Goal: Transaction & Acquisition: Purchase product/service

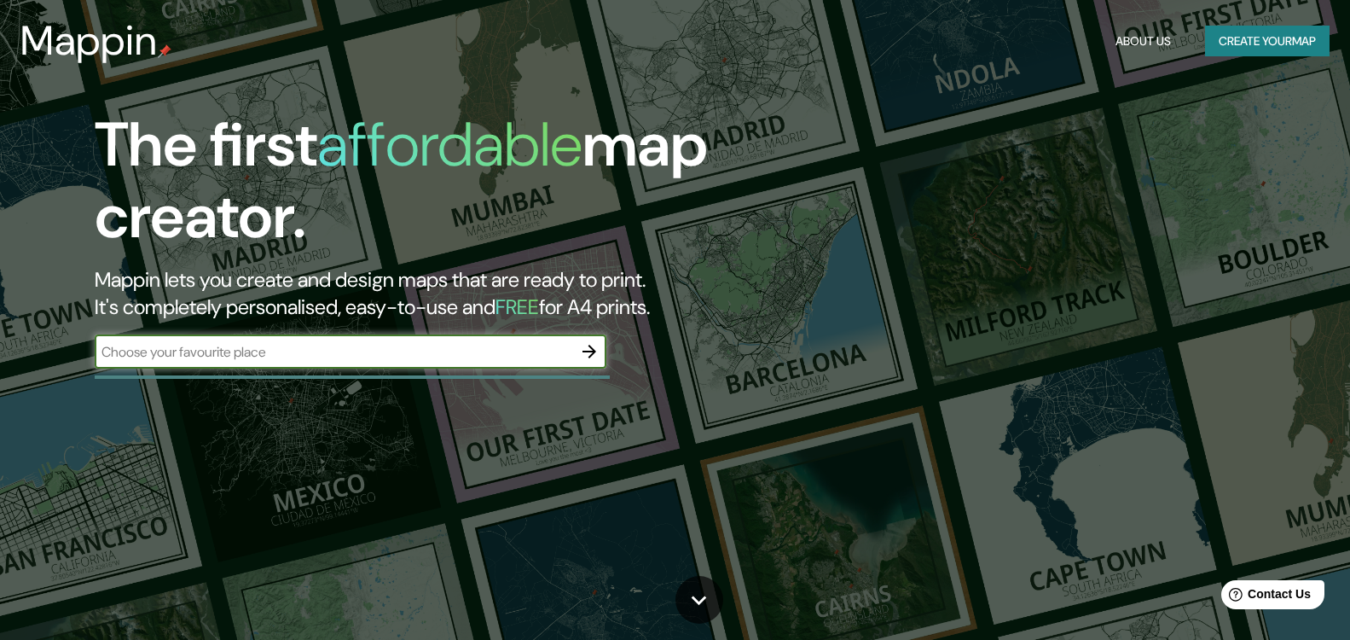
click at [467, 342] on input "text" at bounding box center [334, 352] width 478 height 20
type input "la merced"
click at [588, 352] on icon "button" at bounding box center [589, 351] width 14 height 14
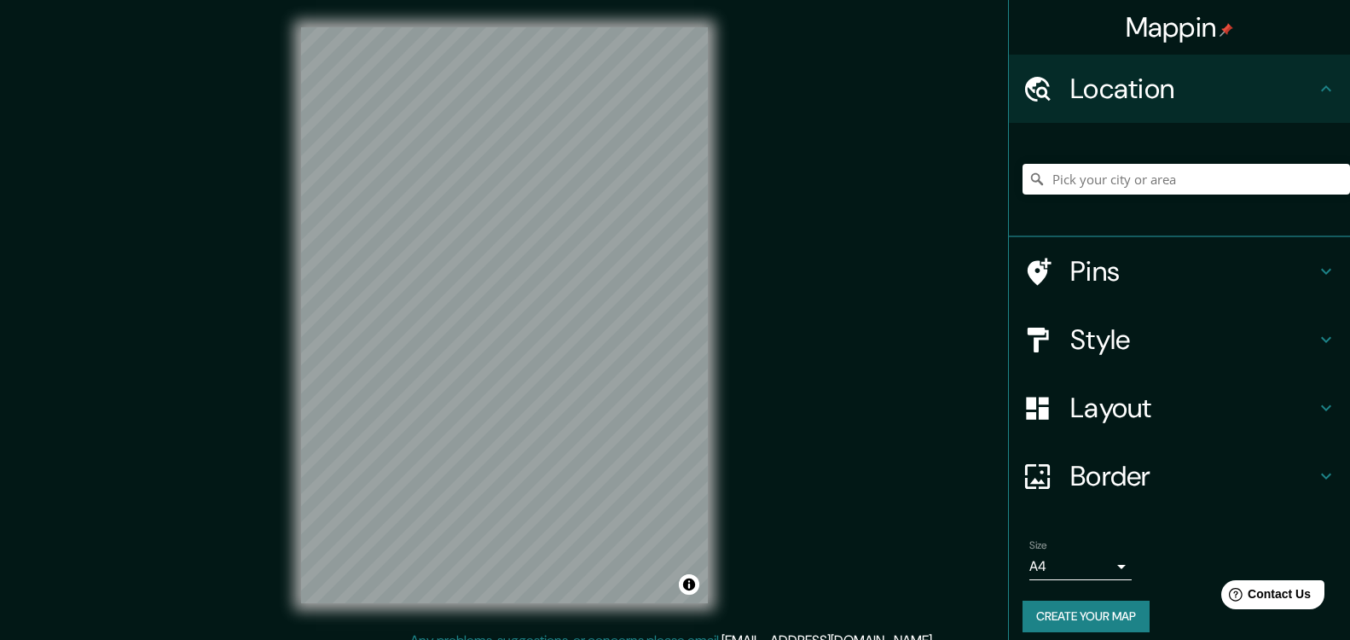
click at [1080, 198] on div at bounding box center [1185, 178] width 327 height 85
click at [1097, 172] on input "Pick your city or area" at bounding box center [1185, 179] width 327 height 31
click at [1106, 187] on input "Pick your city or area" at bounding box center [1185, 179] width 327 height 31
click at [1153, 86] on h4 "Location" at bounding box center [1193, 89] width 246 height 34
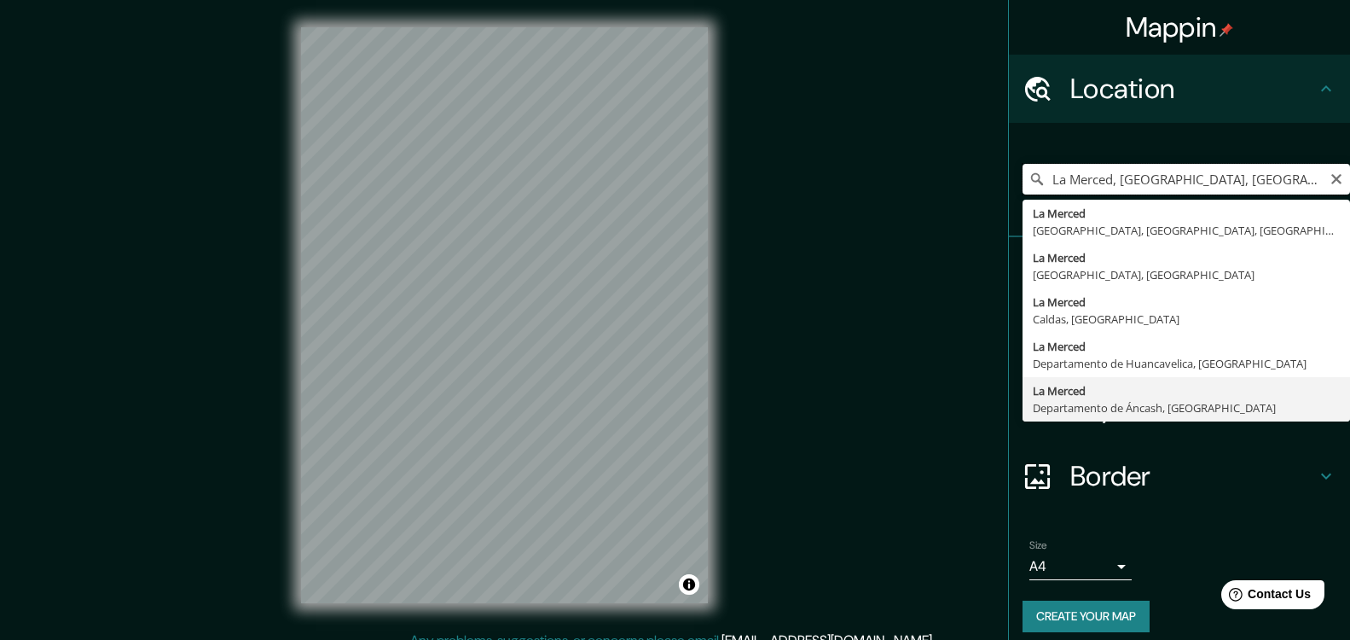
click at [1234, 177] on input "La Merced, Departamento de Áncash, Perú" at bounding box center [1185, 179] width 327 height 31
drag, startPoint x: 1108, startPoint y: 179, endPoint x: 1345, endPoint y: 187, distance: 237.2
click at [1345, 187] on div "Mappin Location La Merced, Departamento de Áncash, Perú La Merced Málaga, provi…" at bounding box center [1179, 320] width 342 height 640
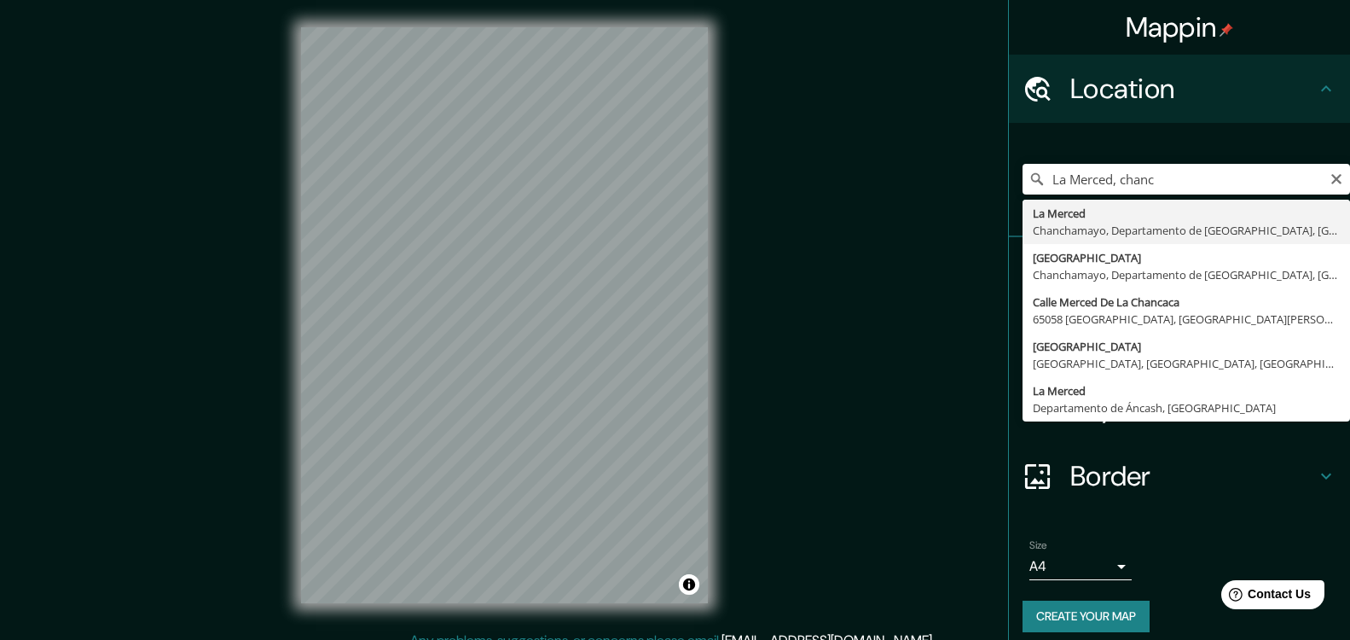
type input "La Merced, [GEOGRAPHIC_DATA], [GEOGRAPHIC_DATA], [GEOGRAPHIC_DATA]"
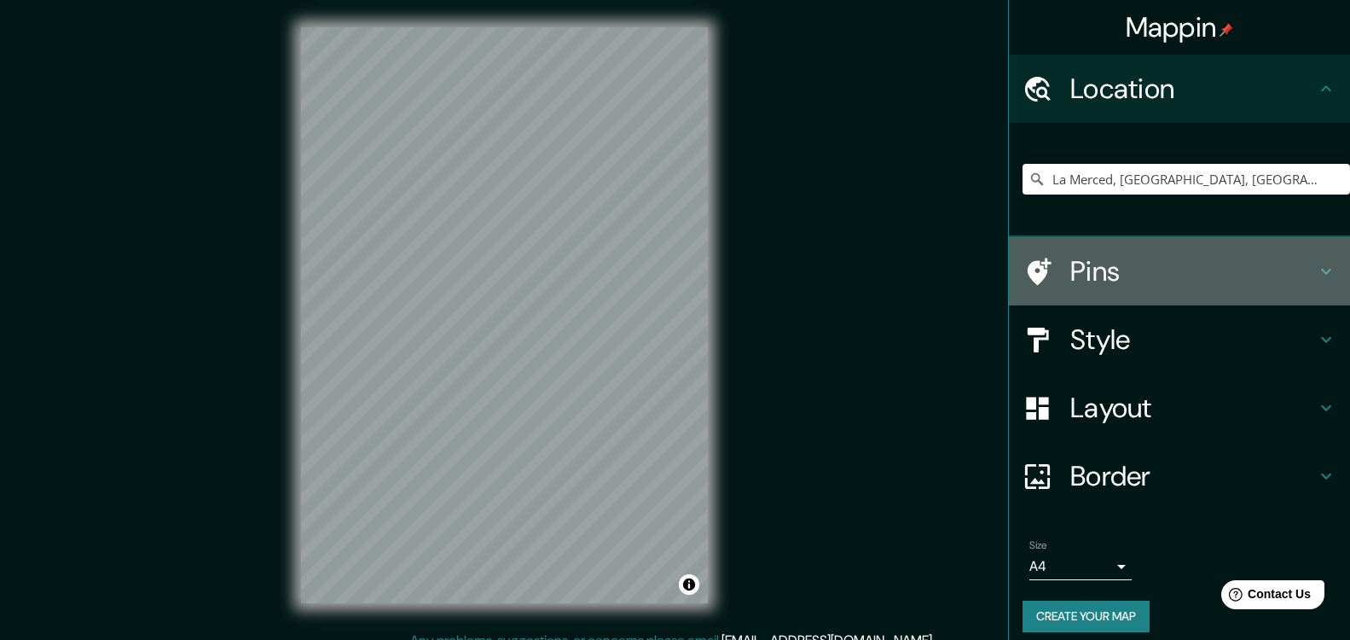
click at [1164, 247] on div "Pins" at bounding box center [1179, 271] width 341 height 68
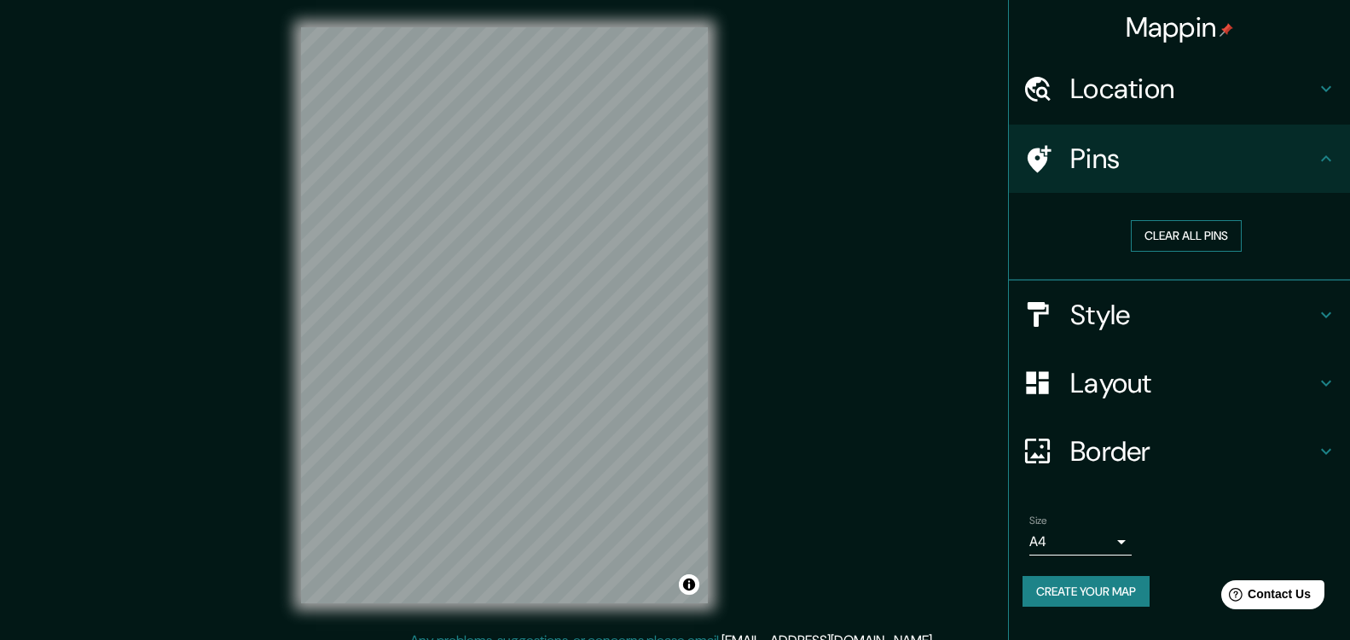
click at [1198, 244] on button "Clear all pins" at bounding box center [1186, 236] width 111 height 32
click at [1256, 314] on h4 "Style" at bounding box center [1193, 315] width 246 height 34
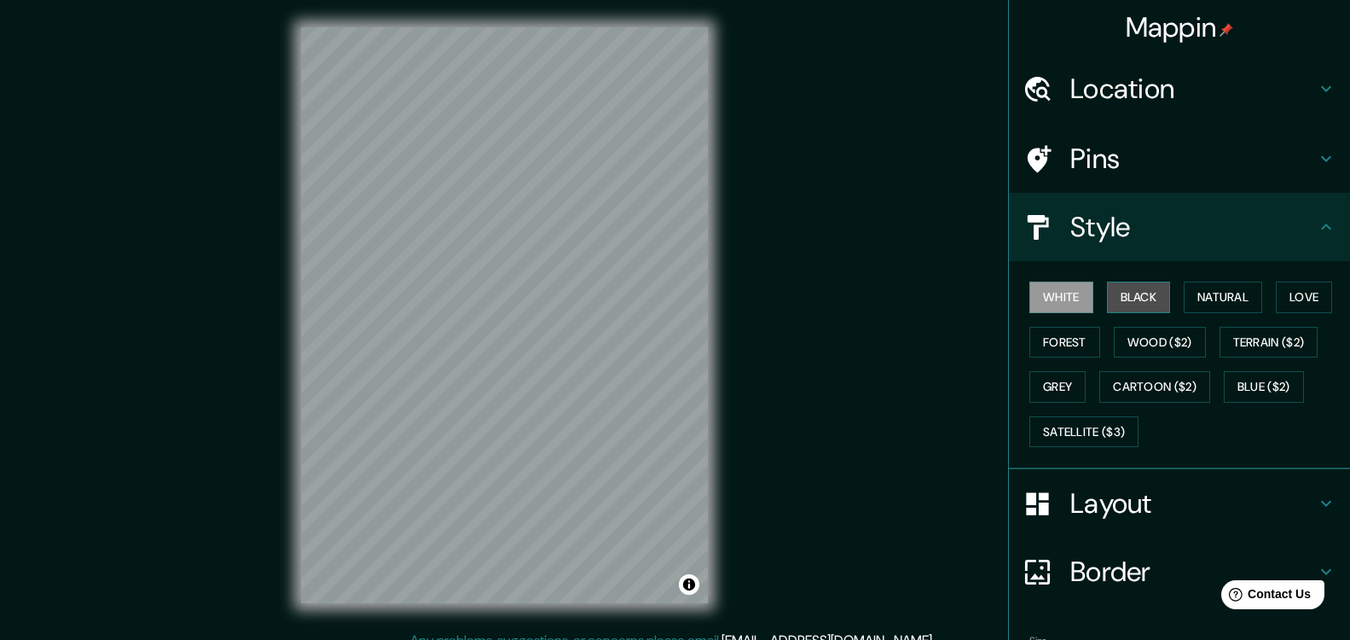
click at [1117, 312] on button "Black" at bounding box center [1139, 297] width 64 height 32
click at [1184, 298] on button "Natural" at bounding box center [1223, 297] width 78 height 32
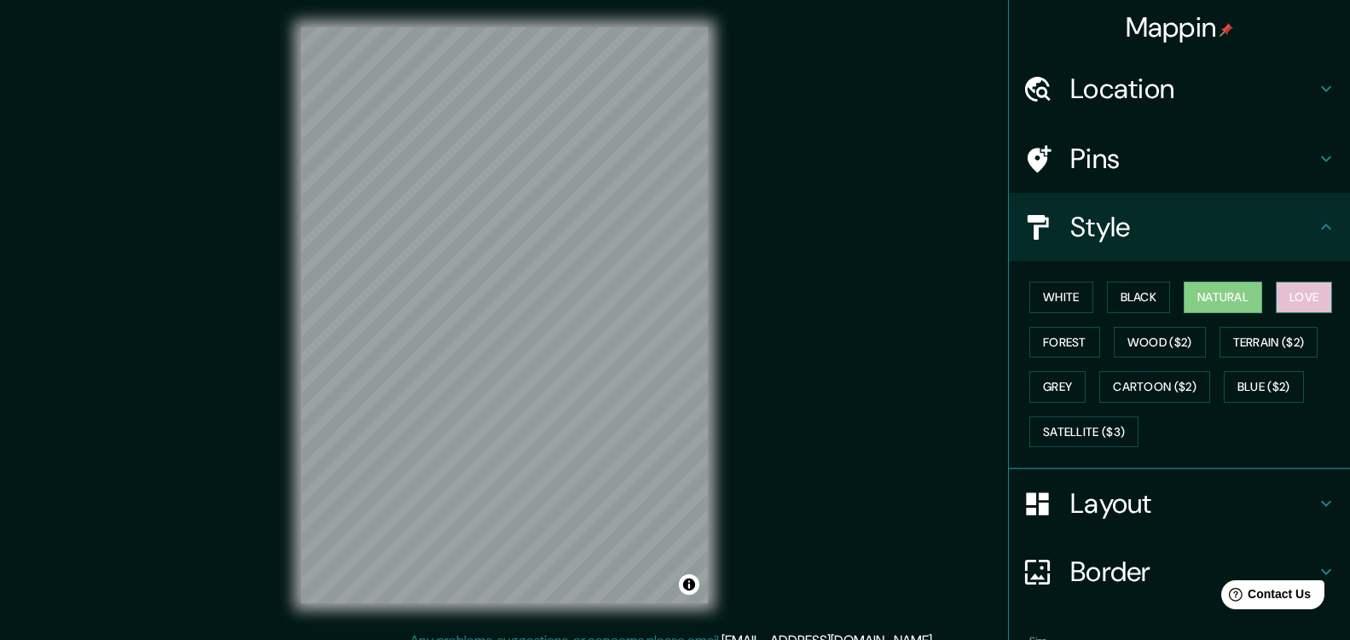
click at [1302, 303] on button "Love" at bounding box center [1304, 297] width 56 height 32
click at [1061, 347] on button "Forest" at bounding box center [1064, 343] width 71 height 32
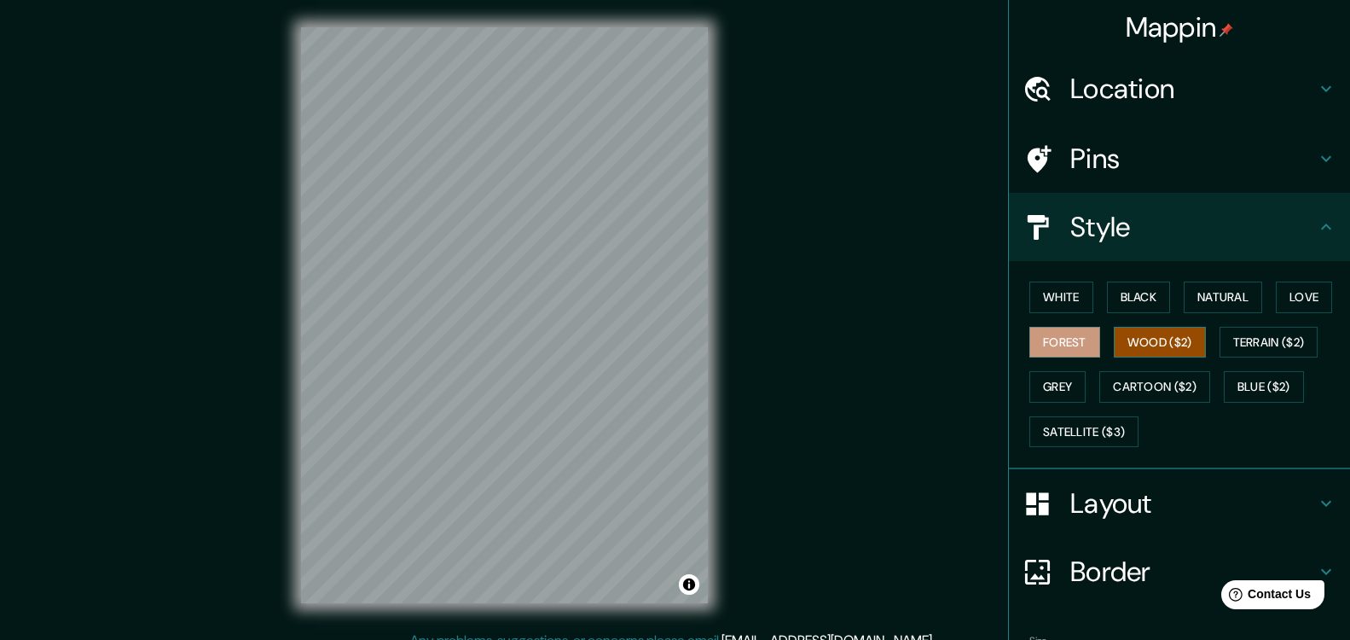
click at [1138, 344] on button "Wood ($2)" at bounding box center [1160, 343] width 92 height 32
click at [1222, 350] on button "Terrain ($2)" at bounding box center [1268, 343] width 99 height 32
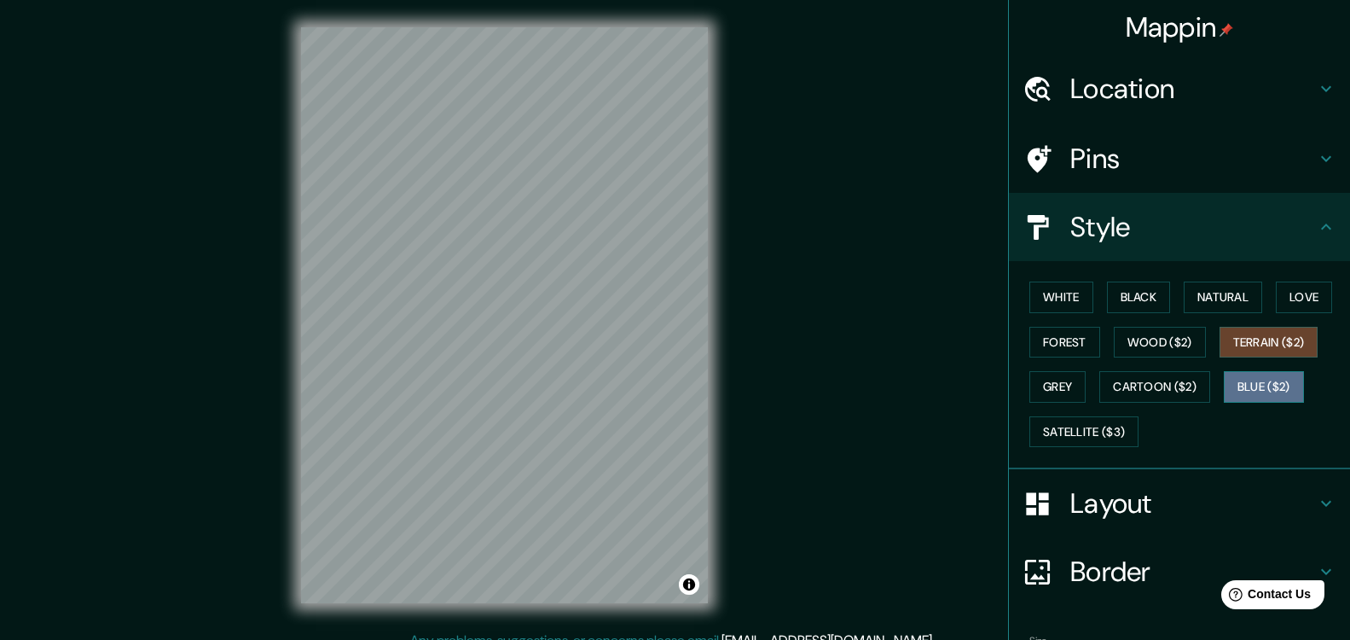
click at [1237, 382] on button "Blue ($2)" at bounding box center [1264, 387] width 80 height 32
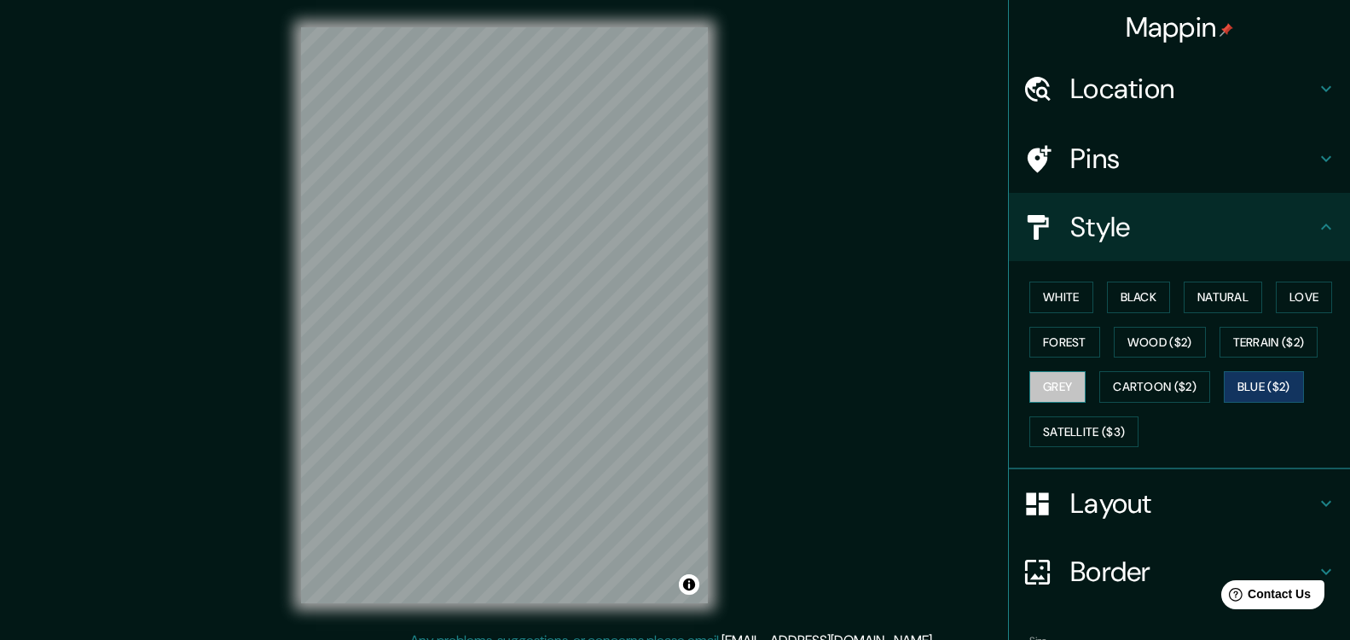
click at [1044, 390] on button "Grey" at bounding box center [1057, 387] width 56 height 32
click at [1175, 358] on div "White Black Natural Love Forest Wood ($2) Terrain ($2) Grey Cartoon ($2) Blue (…" at bounding box center [1185, 364] width 327 height 179
click at [1175, 350] on button "Wood ($2)" at bounding box center [1160, 343] width 92 height 32
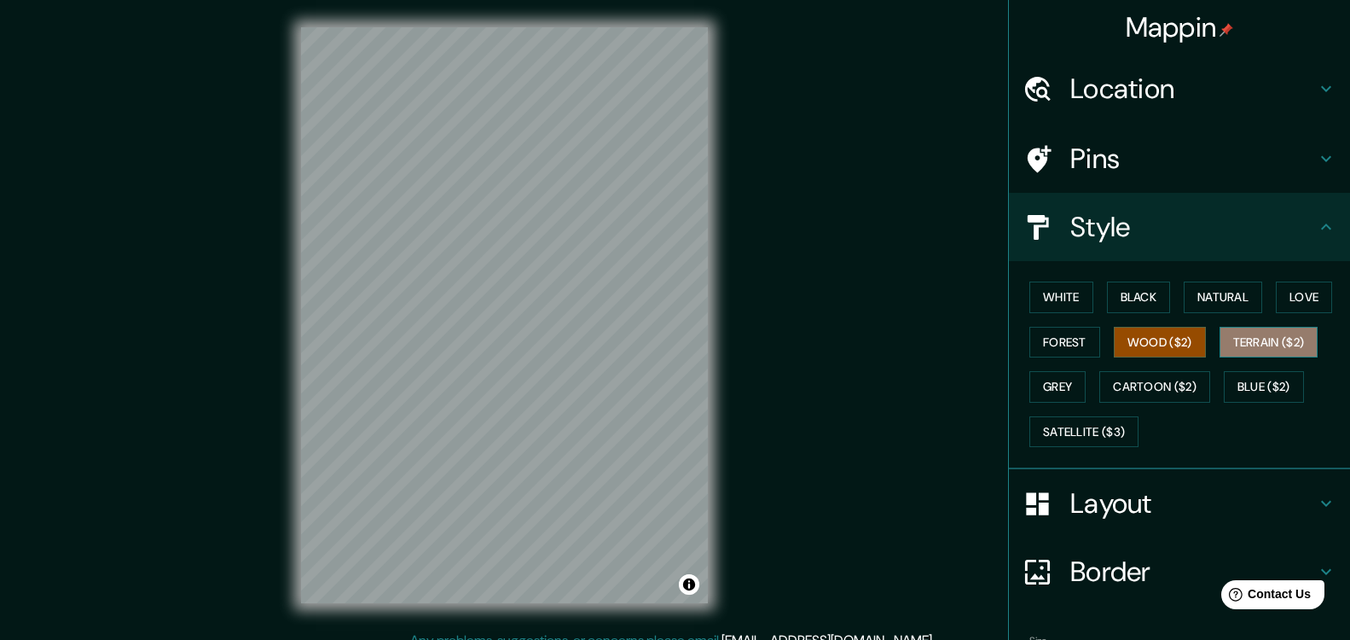
click at [1224, 343] on button "Terrain ($2)" at bounding box center [1268, 343] width 99 height 32
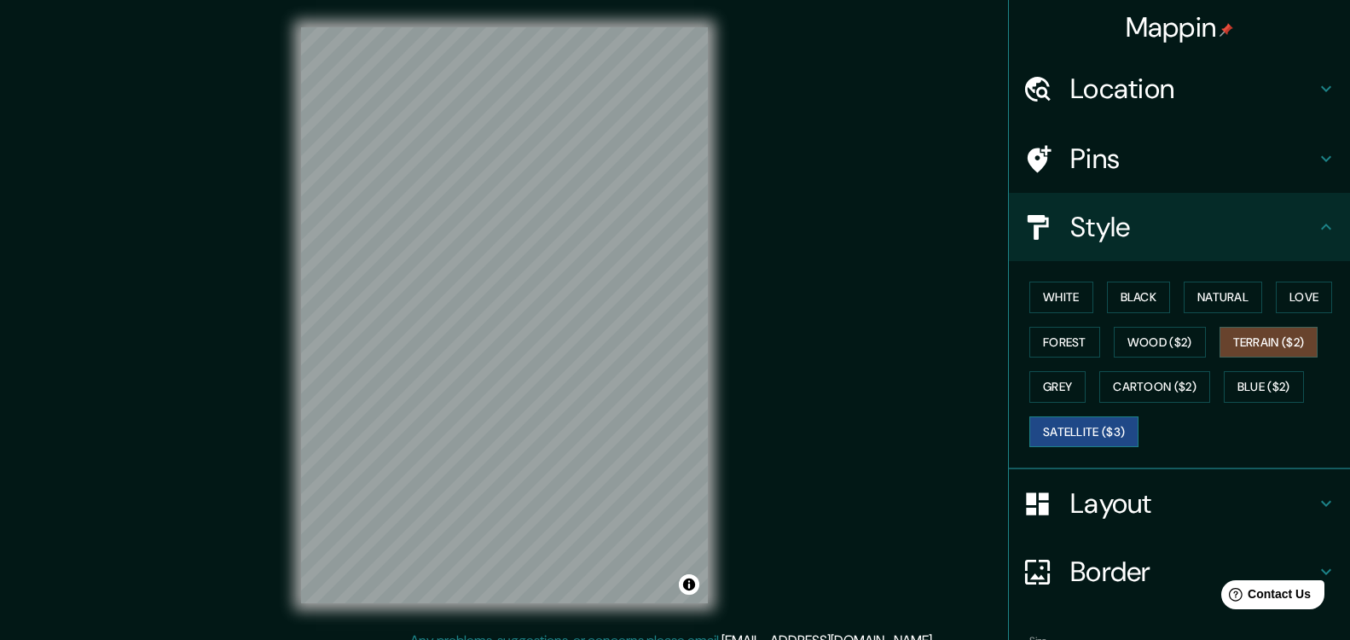
click at [1081, 437] on button "Satellite ($3)" at bounding box center [1083, 432] width 109 height 32
click at [1224, 386] on button "Blue ($2)" at bounding box center [1264, 387] width 80 height 32
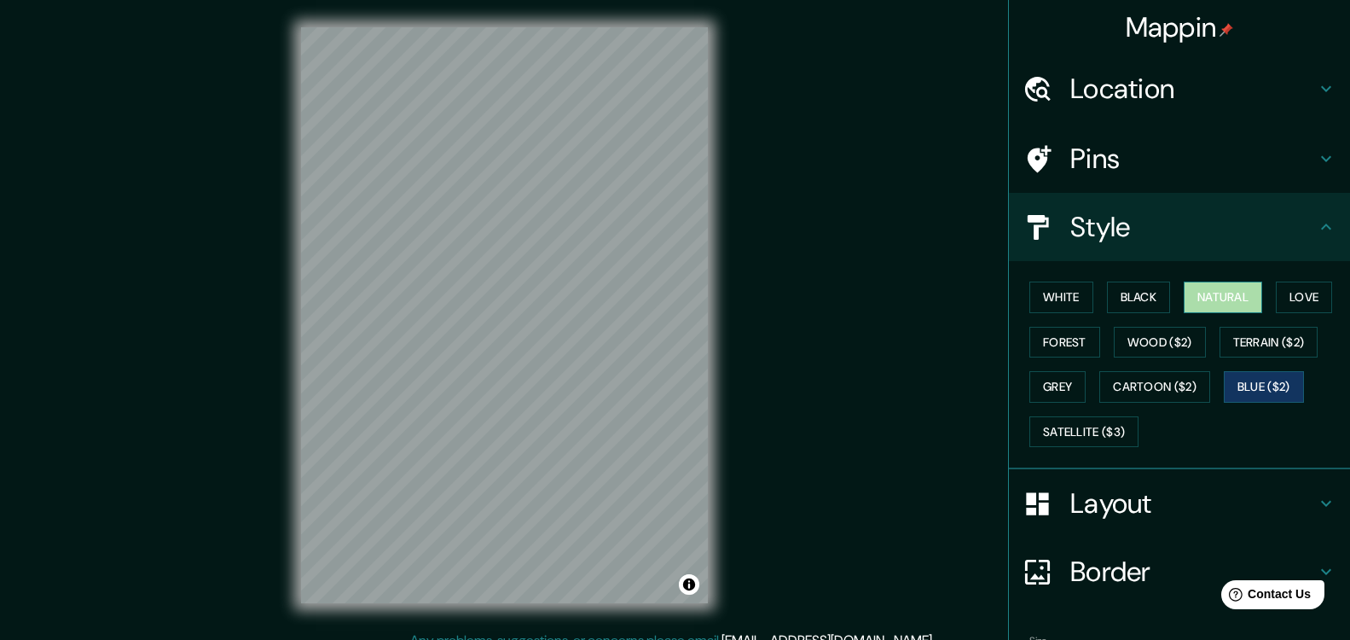
click at [1204, 299] on button "Natural" at bounding box center [1223, 297] width 78 height 32
click at [1232, 503] on h4 "Layout" at bounding box center [1193, 503] width 246 height 34
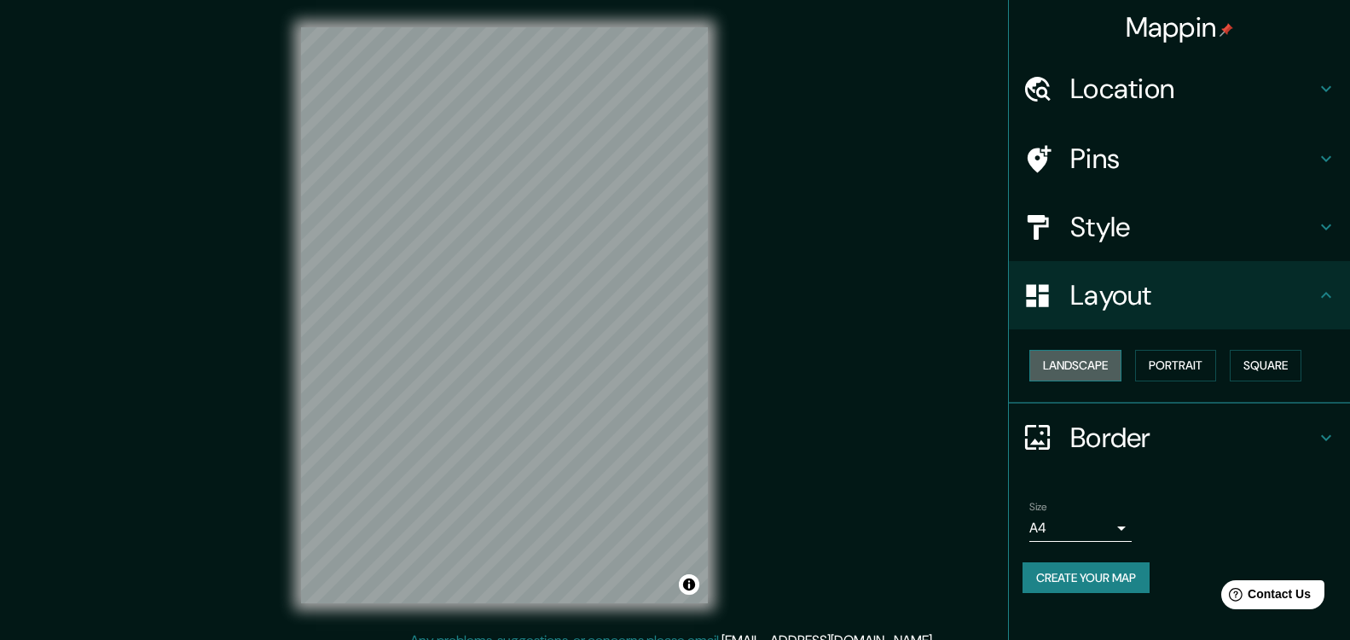
click at [1097, 375] on button "Landscape" at bounding box center [1075, 366] width 92 height 32
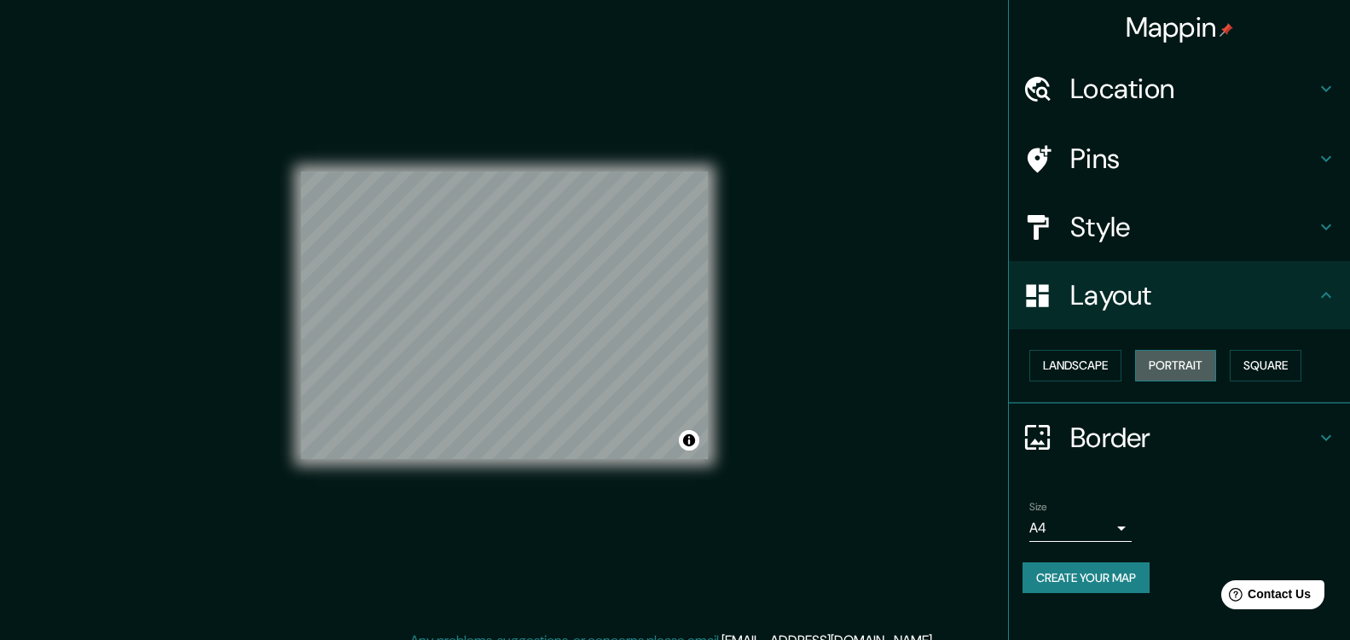
click at [1172, 371] on button "Portrait" at bounding box center [1175, 366] width 81 height 32
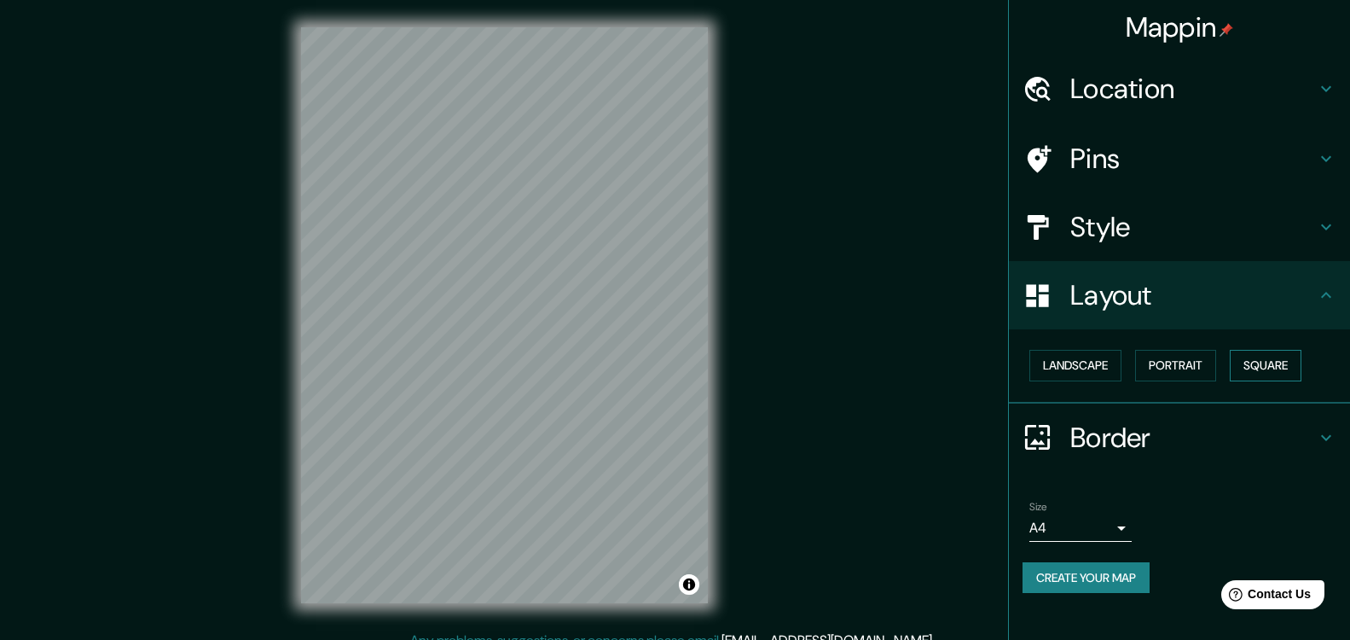
click at [1248, 369] on button "Square" at bounding box center [1266, 366] width 72 height 32
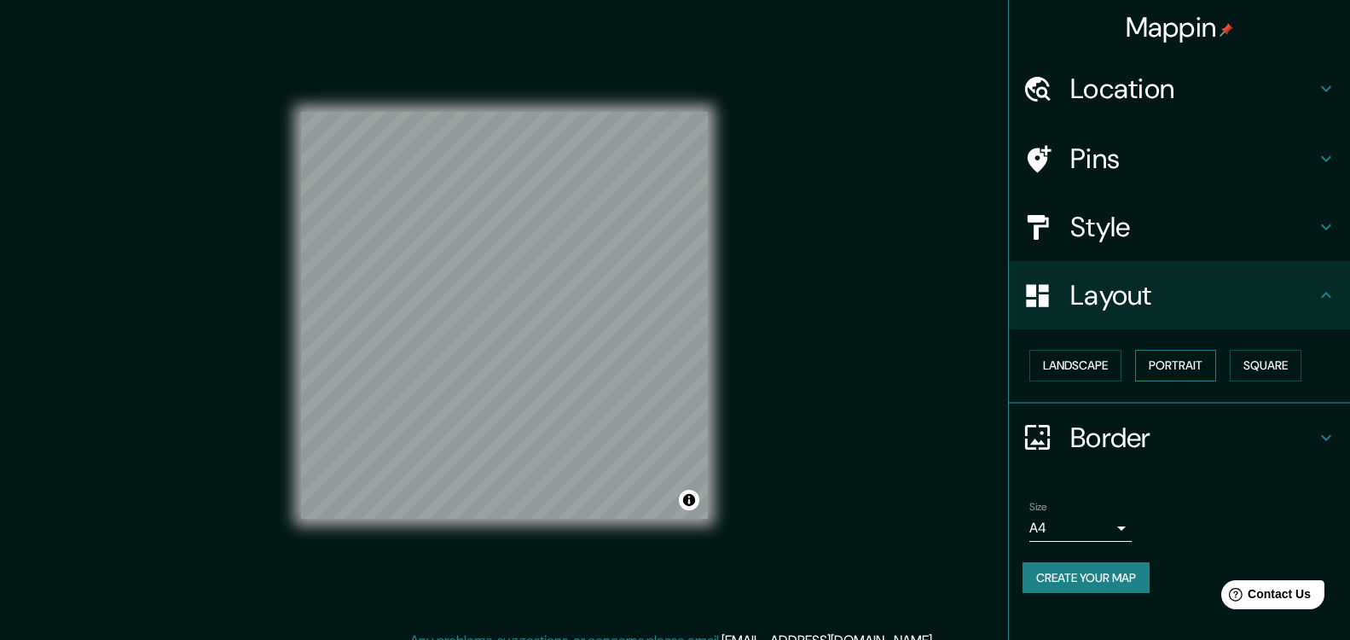
click at [1180, 368] on button "Portrait" at bounding box center [1175, 366] width 81 height 32
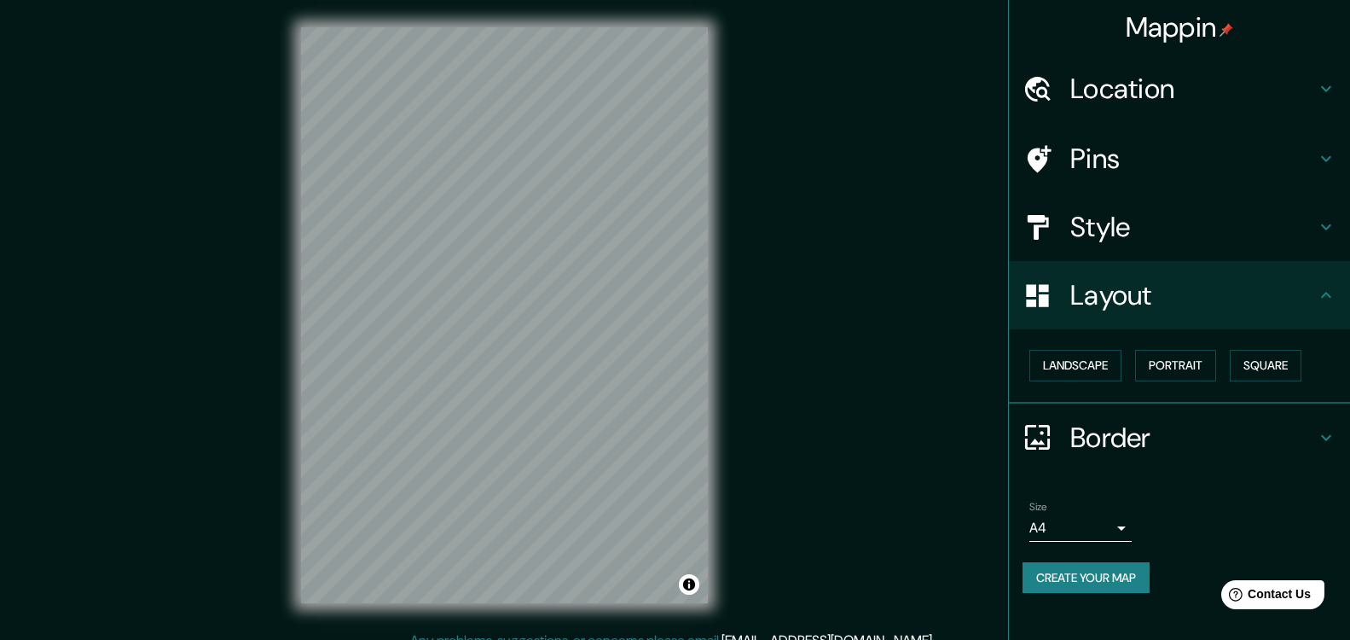
click at [1197, 431] on h4 "Border" at bounding box center [1193, 437] width 246 height 34
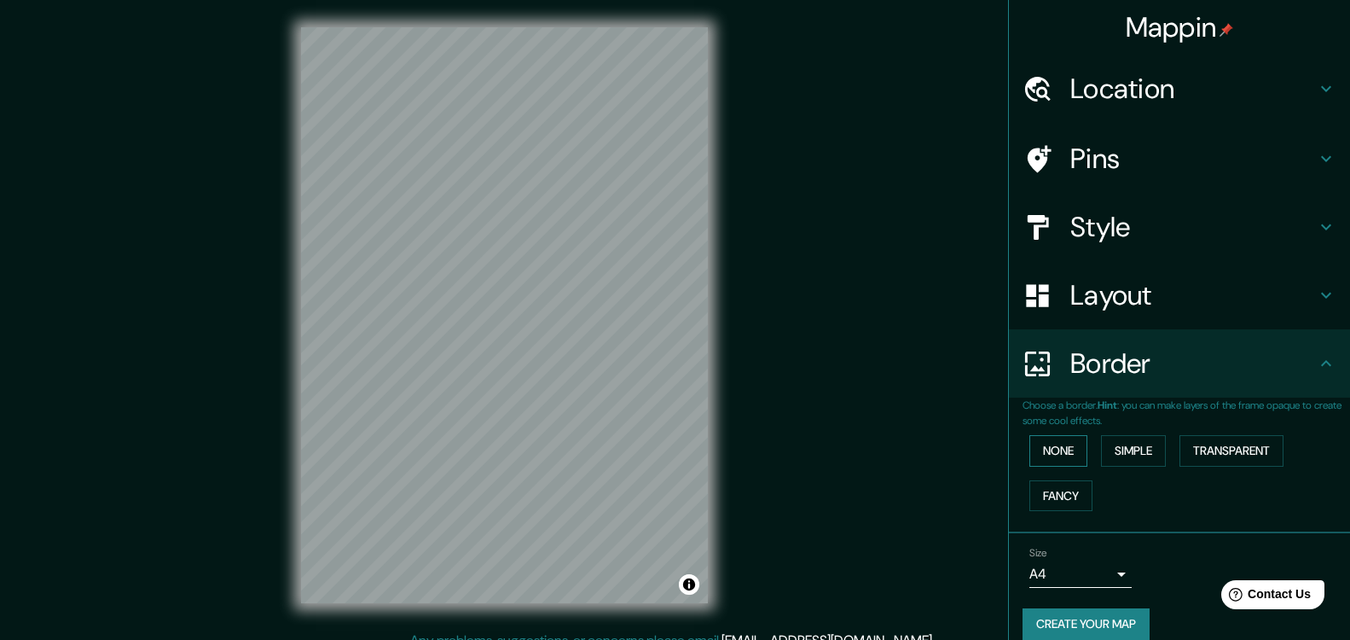
click at [1051, 449] on button "None" at bounding box center [1058, 451] width 58 height 32
click at [1109, 453] on button "Simple" at bounding box center [1133, 451] width 65 height 32
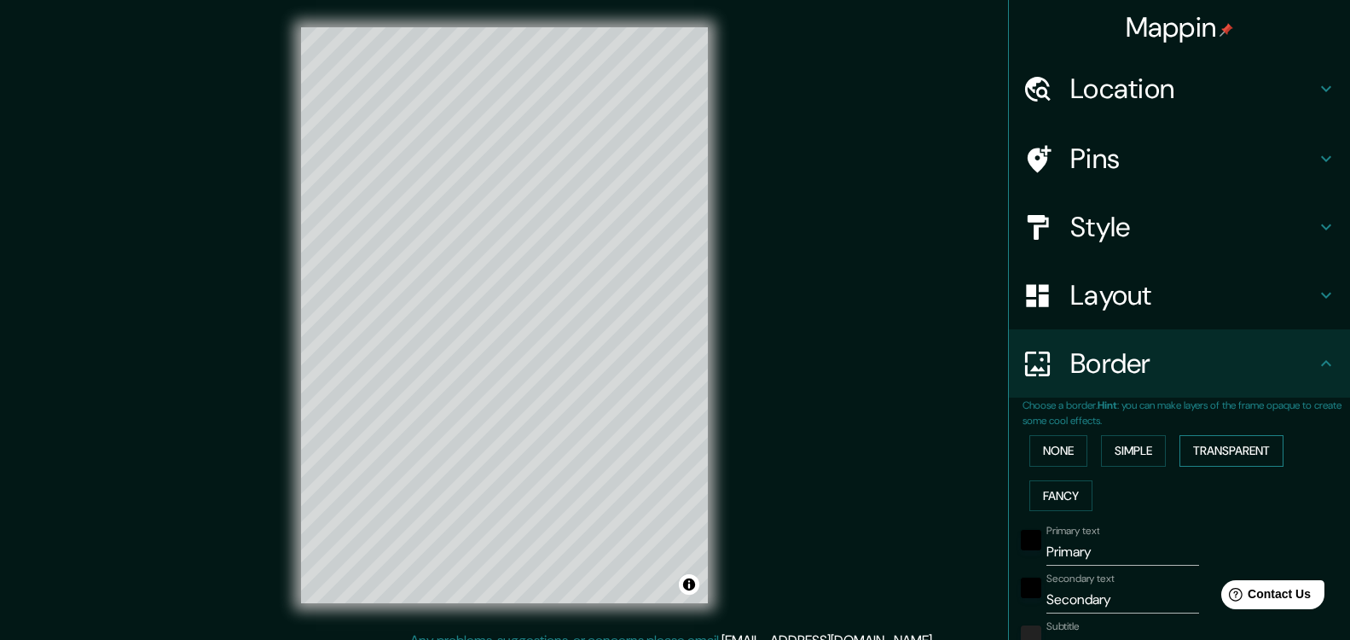
click at [1203, 460] on button "Transparent" at bounding box center [1231, 451] width 104 height 32
click at [1058, 500] on button "Fancy" at bounding box center [1060, 496] width 63 height 32
click at [1055, 467] on div "None Simple Transparent Fancy" at bounding box center [1185, 473] width 327 height 90
click at [1230, 453] on button "Transparent" at bounding box center [1231, 451] width 104 height 32
click at [1045, 458] on button "None" at bounding box center [1058, 451] width 58 height 32
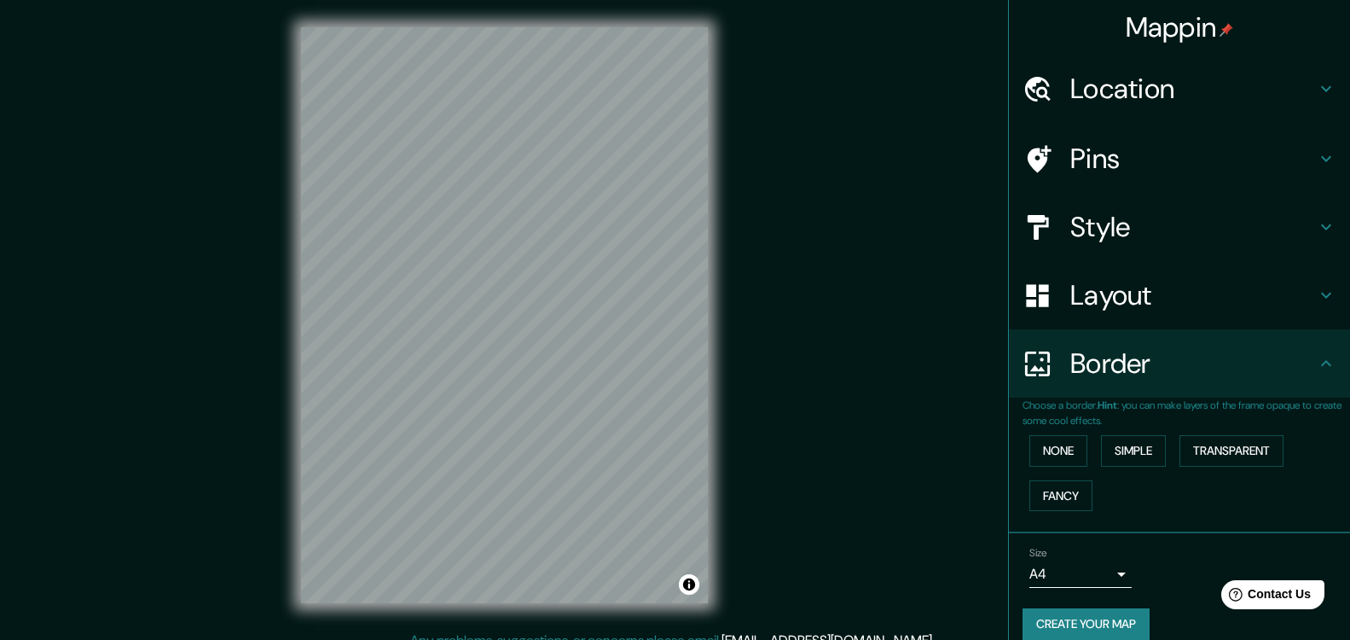
scroll to position [20, 0]
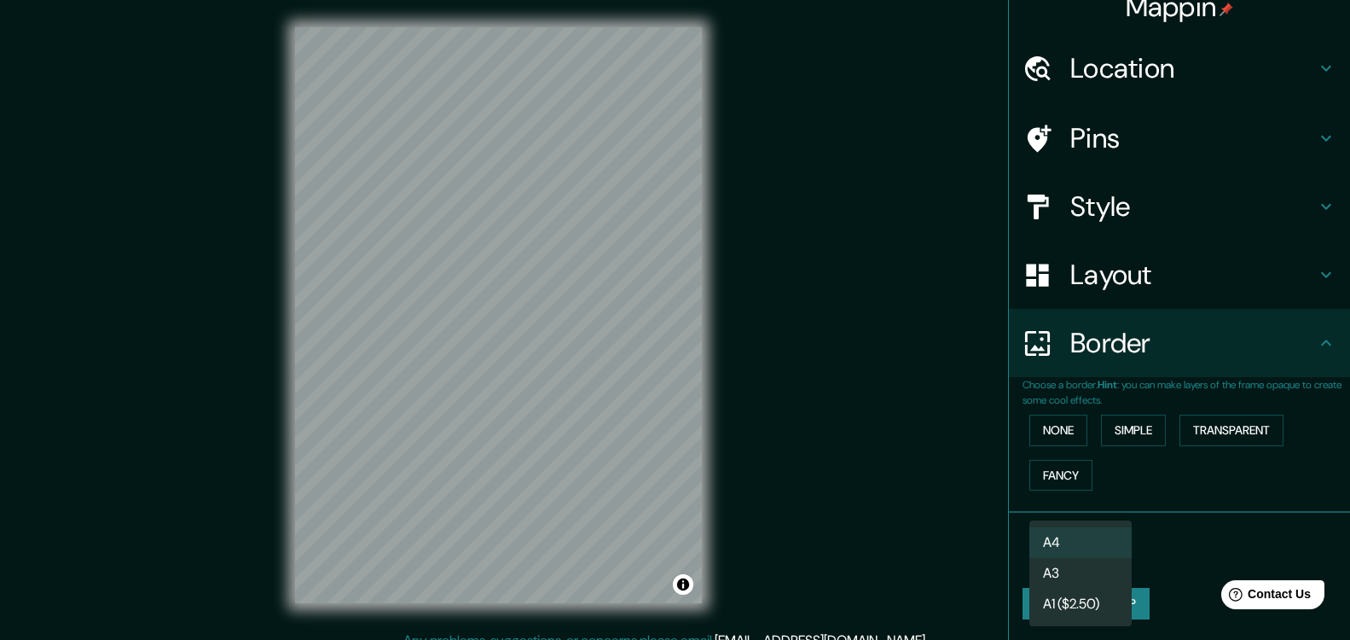
drag, startPoint x: 1103, startPoint y: 541, endPoint x: 1097, endPoint y: 558, distance: 17.0
click at [1101, 545] on body "Mappin Location [GEOGRAPHIC_DATA], [GEOGRAPHIC_DATA], [GEOGRAPHIC_DATA], [GEOGR…" at bounding box center [675, 320] width 1350 height 640
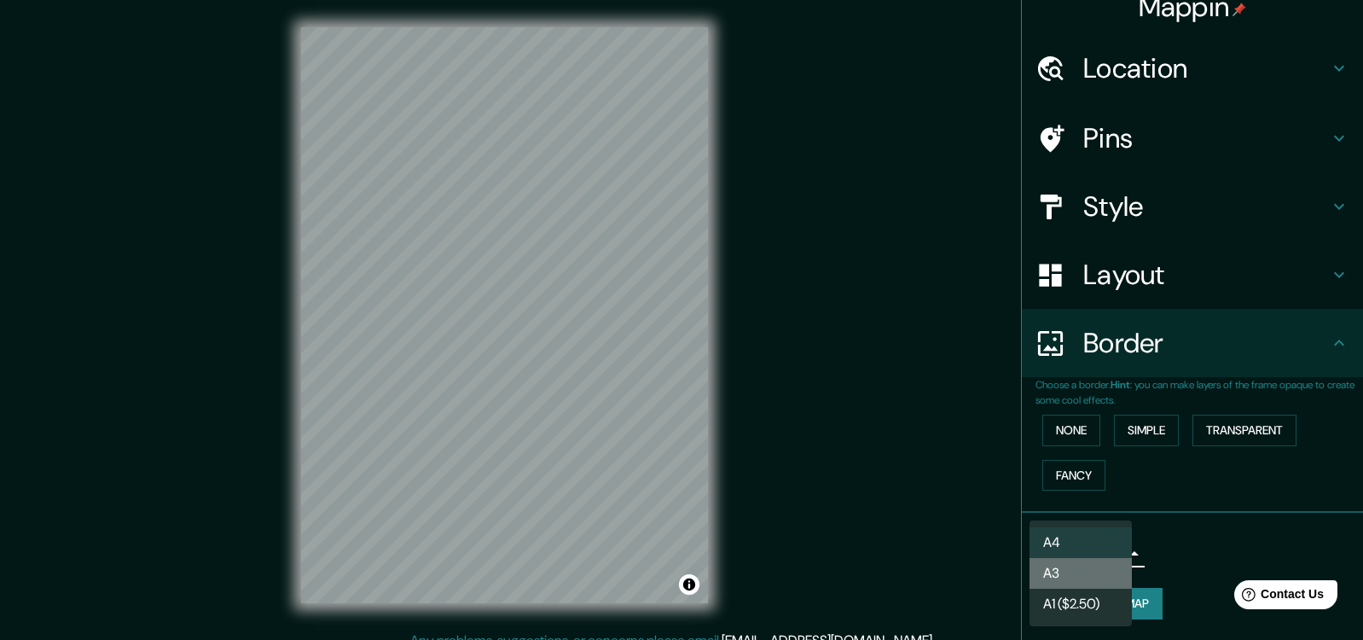
click at [1091, 581] on li "A3" at bounding box center [1080, 573] width 102 height 31
type input "a4"
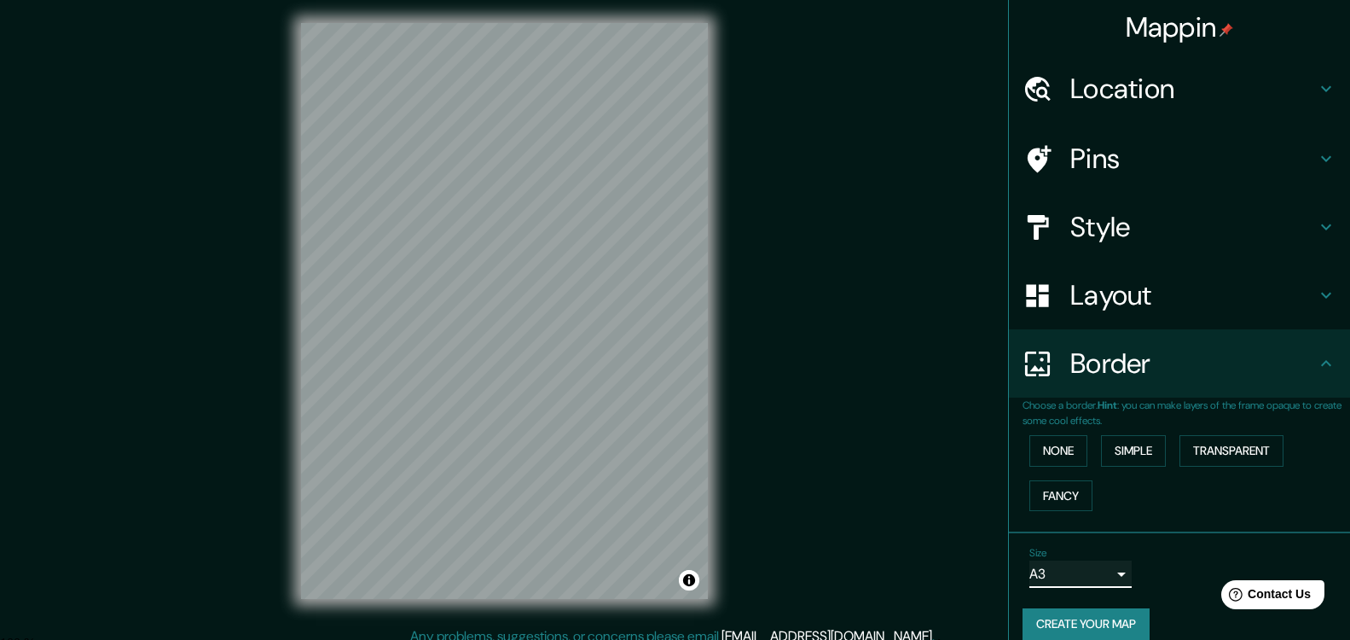
scroll to position [0, 0]
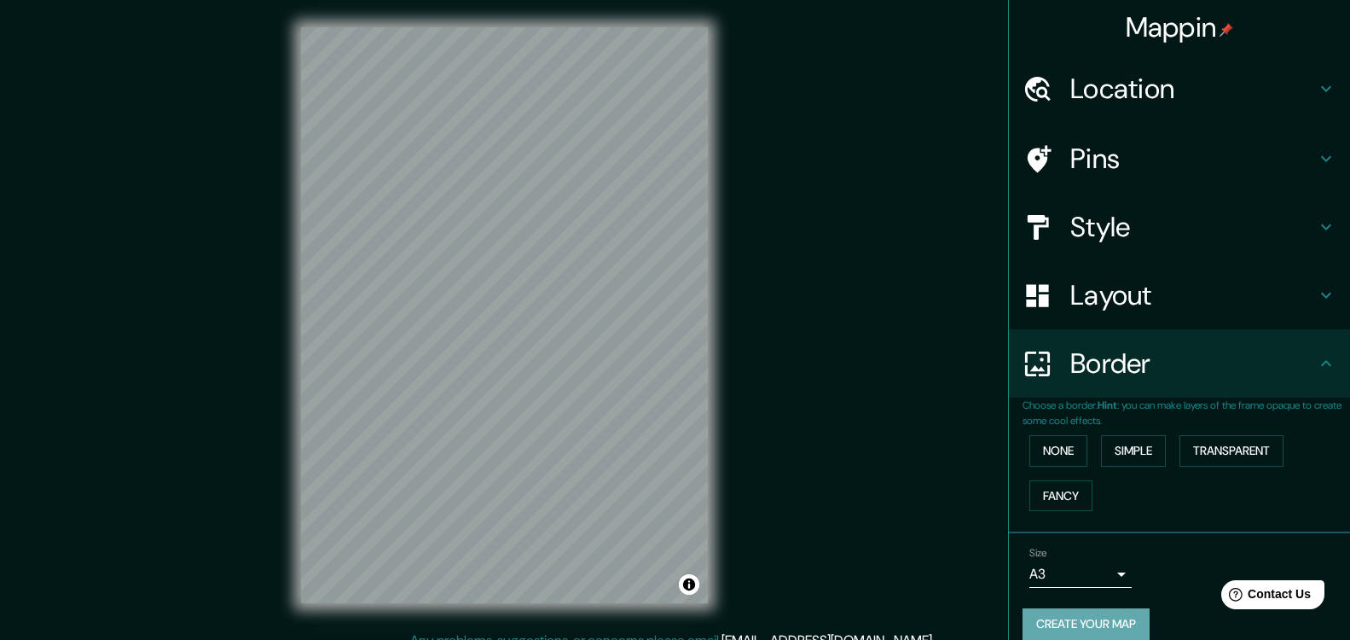
click at [1105, 628] on button "Create your map" at bounding box center [1085, 624] width 127 height 32
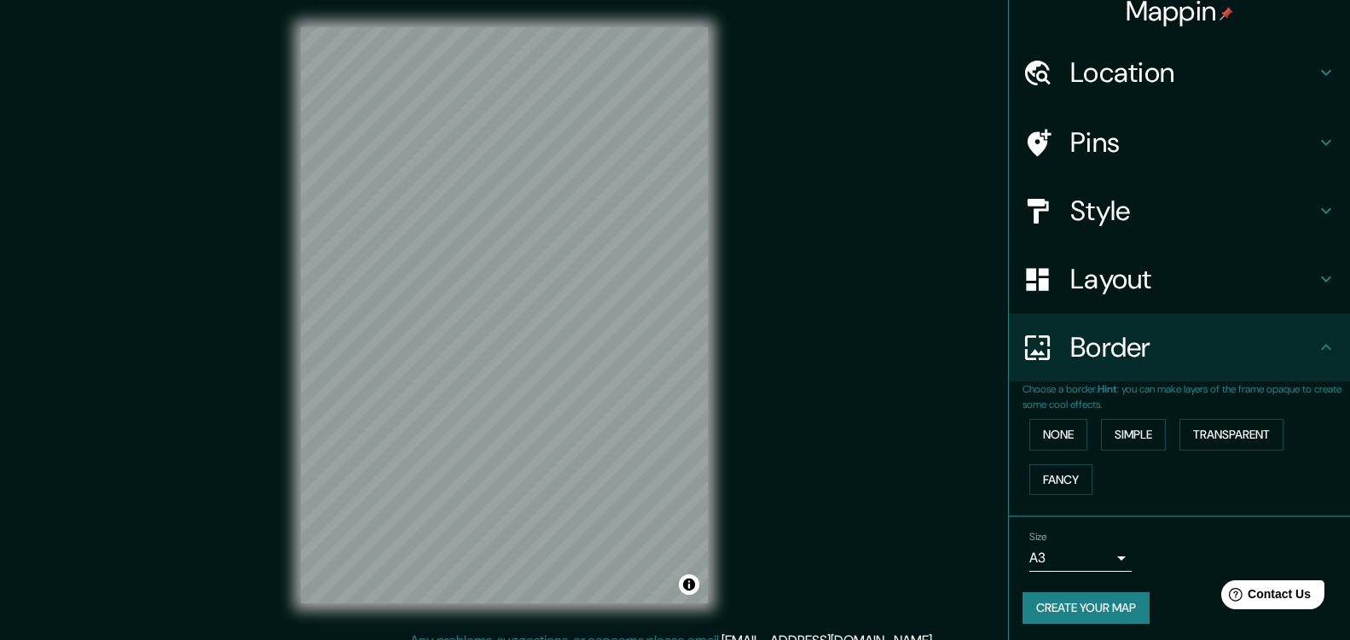
scroll to position [20, 0]
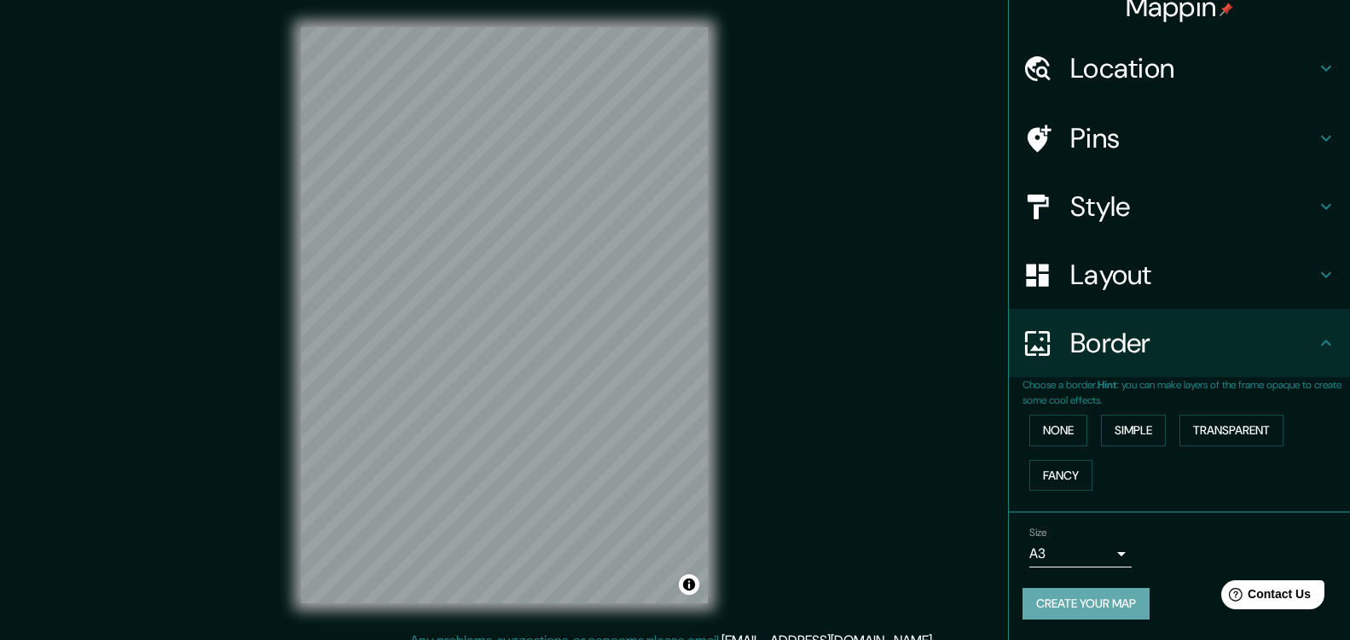
click at [1085, 602] on button "Create your map" at bounding box center [1085, 604] width 127 height 32
drag, startPoint x: 724, startPoint y: 449, endPoint x: 1041, endPoint y: 603, distance: 352.4
click at [1041, 603] on button "Create your map" at bounding box center [1085, 604] width 127 height 32
click at [684, 587] on button "Toggle attribution" at bounding box center [689, 584] width 20 height 20
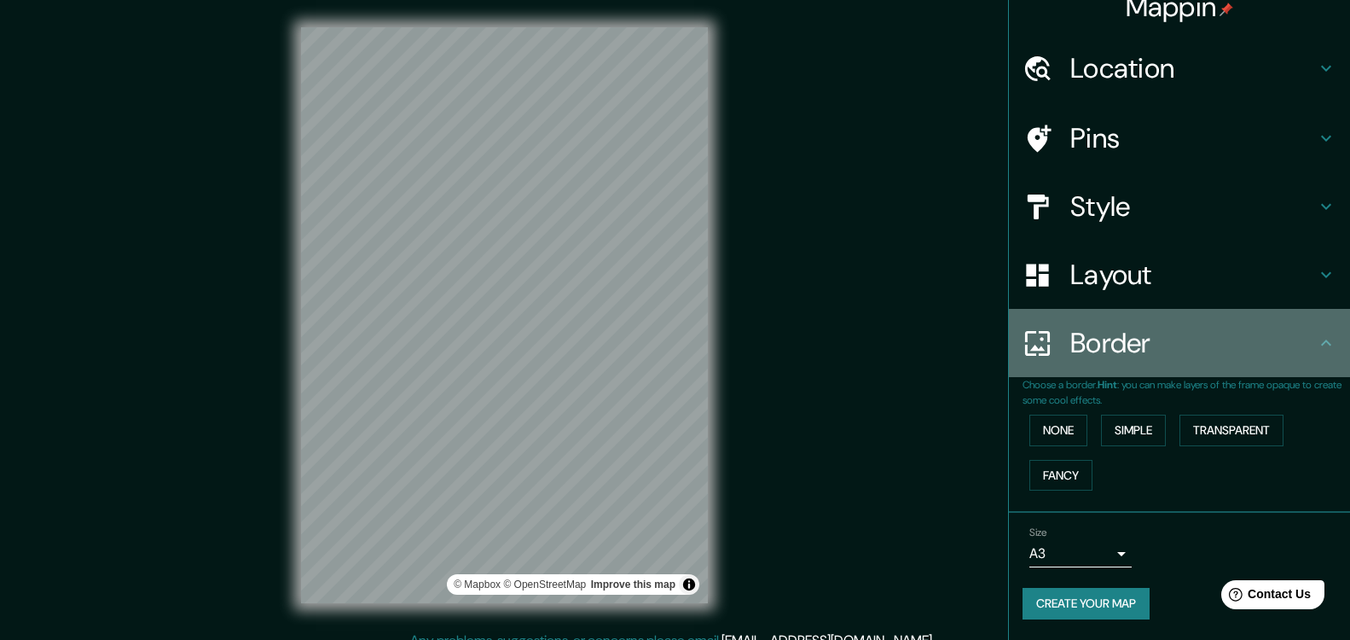
click at [1165, 357] on h4 "Border" at bounding box center [1193, 343] width 246 height 34
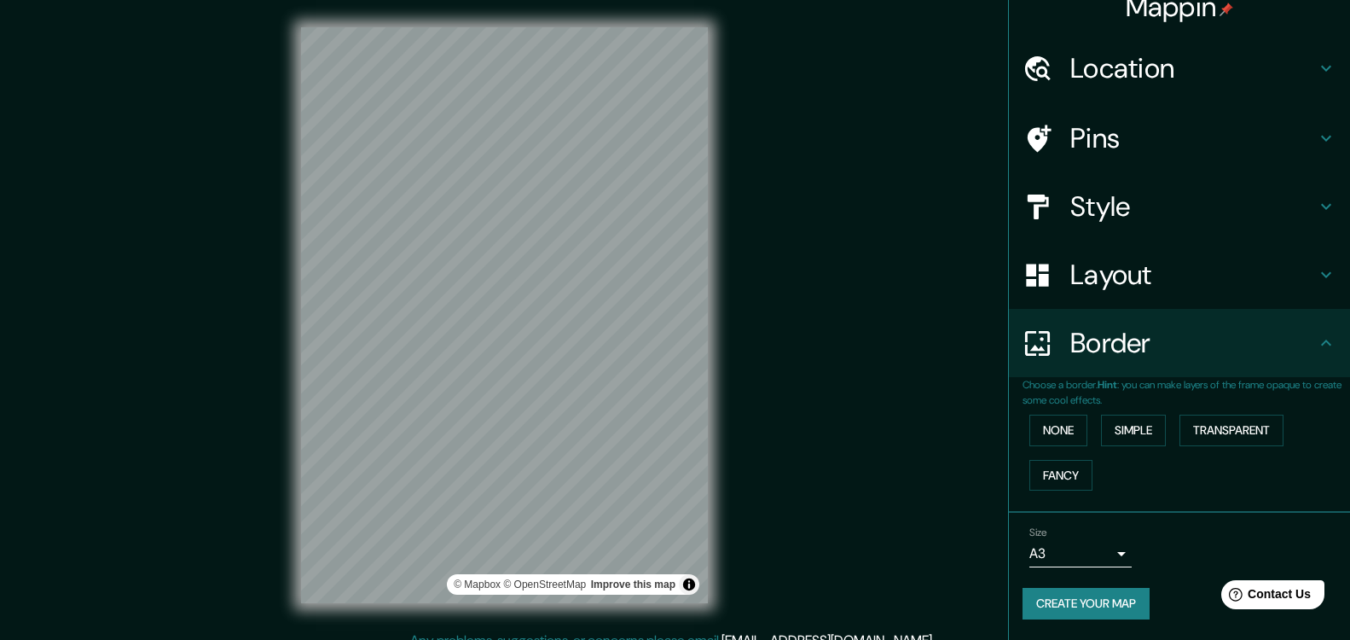
click at [1185, 302] on div "Layout" at bounding box center [1179, 274] width 341 height 68
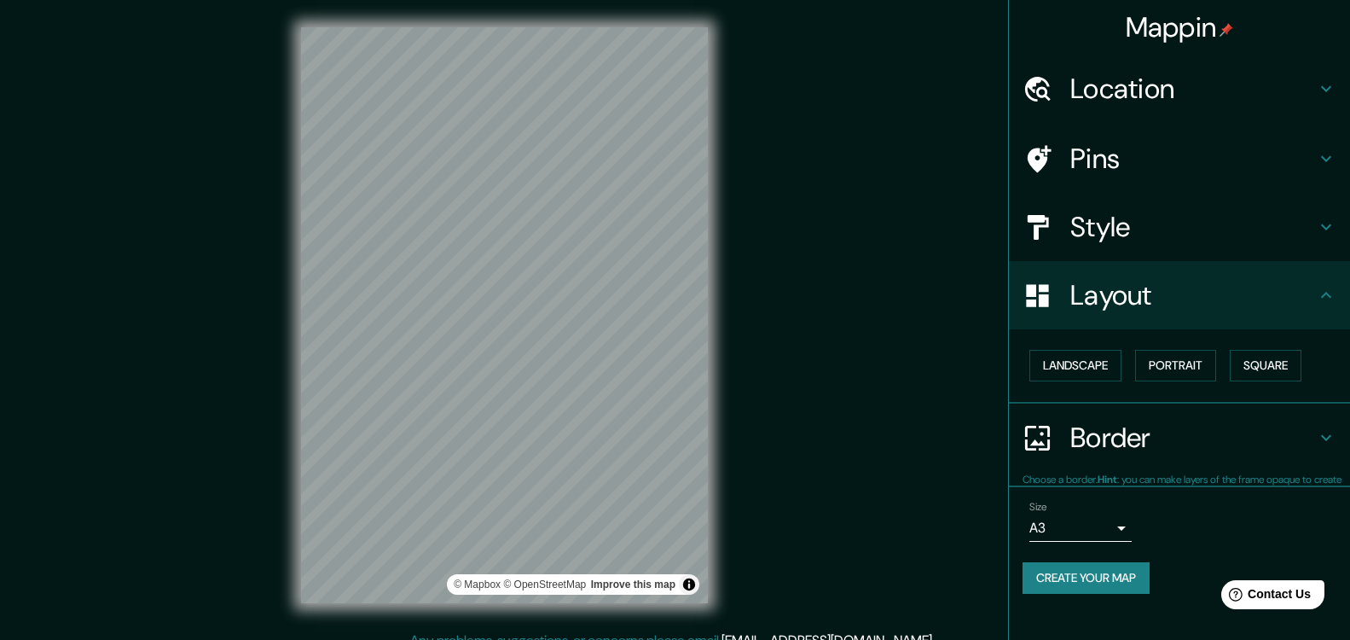
scroll to position [0, 0]
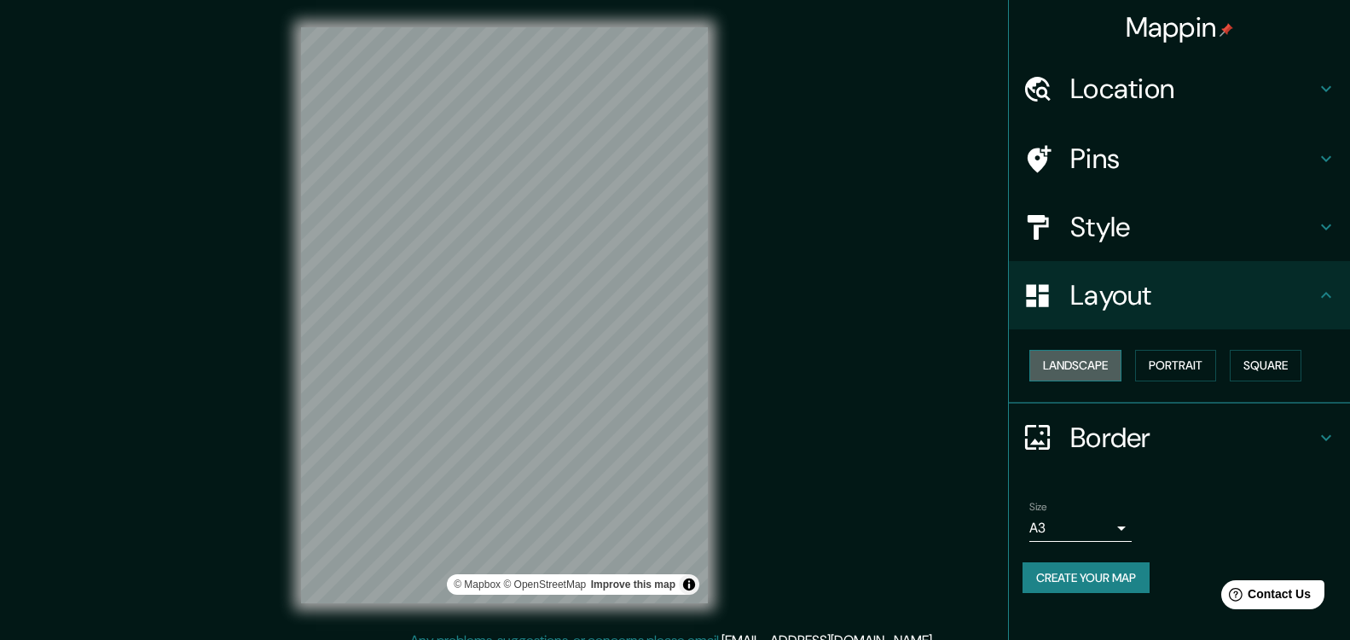
click at [1103, 365] on button "Landscape" at bounding box center [1075, 366] width 92 height 32
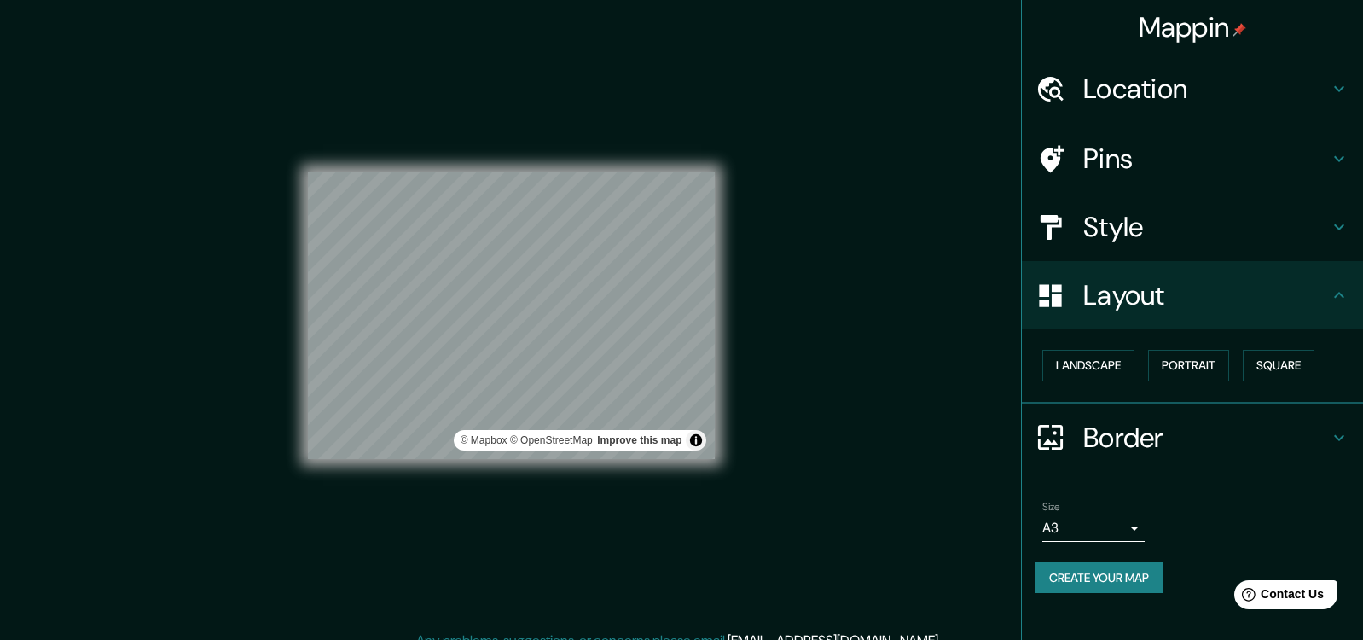
click at [1104, 518] on body "Mappin Location La Merced, Chanchamayo, Departamento de Junín, Perú Pins Style …" at bounding box center [681, 320] width 1363 height 640
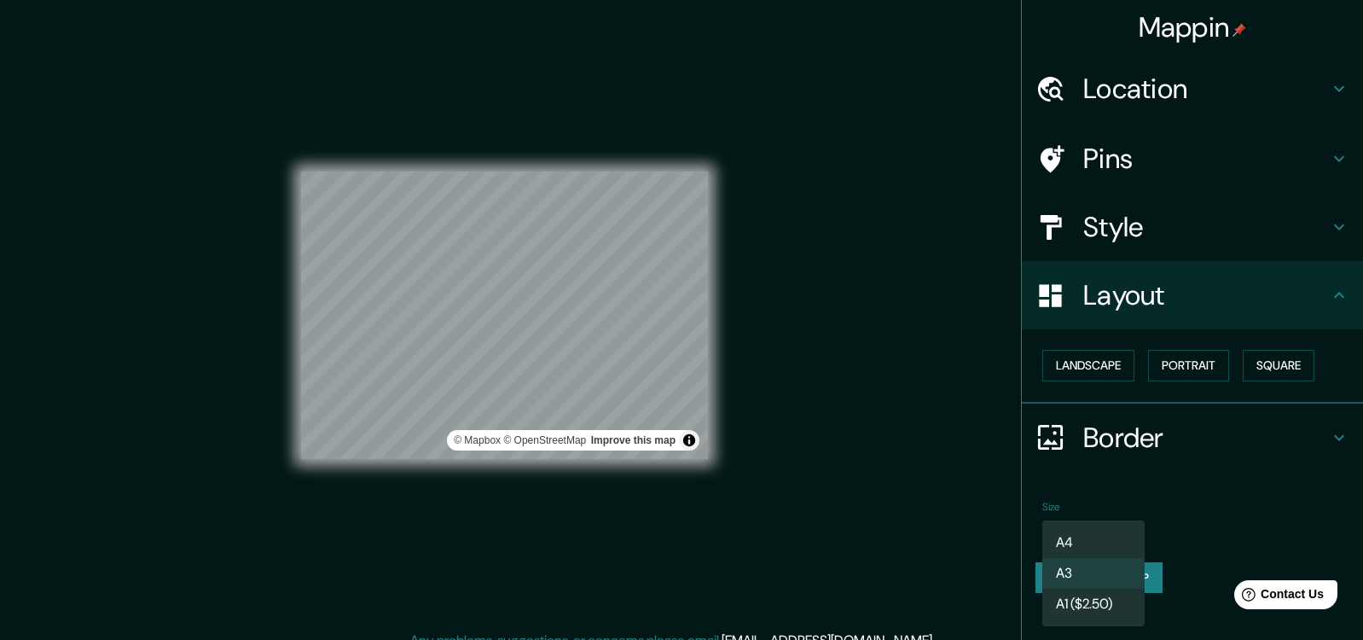
click at [1104, 518] on div at bounding box center [681, 320] width 1363 height 640
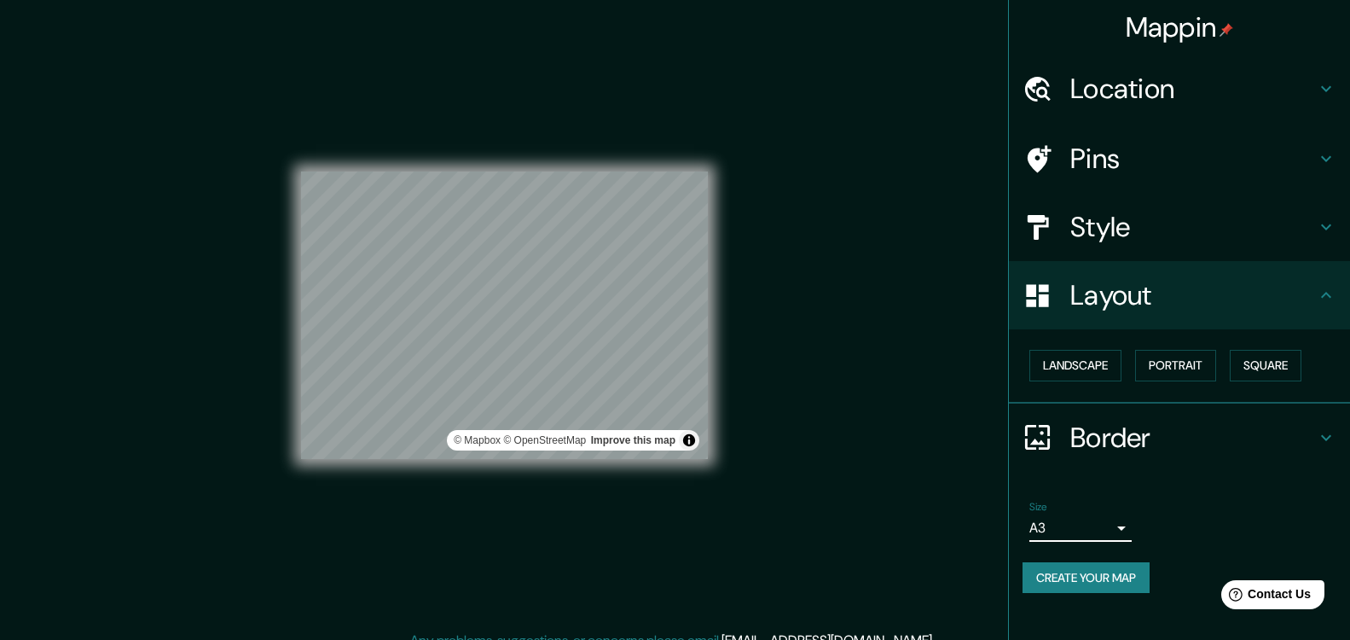
click at [1094, 570] on button "Create your map" at bounding box center [1085, 578] width 127 height 32
click at [1103, 565] on button "Create your map" at bounding box center [1085, 578] width 127 height 32
click at [853, 344] on div "Mappin Location La Merced, Chanchamayo, Departamento de Junín, Perú Pins Style …" at bounding box center [675, 328] width 1350 height 657
click at [1198, 236] on h4 "Style" at bounding box center [1193, 227] width 246 height 34
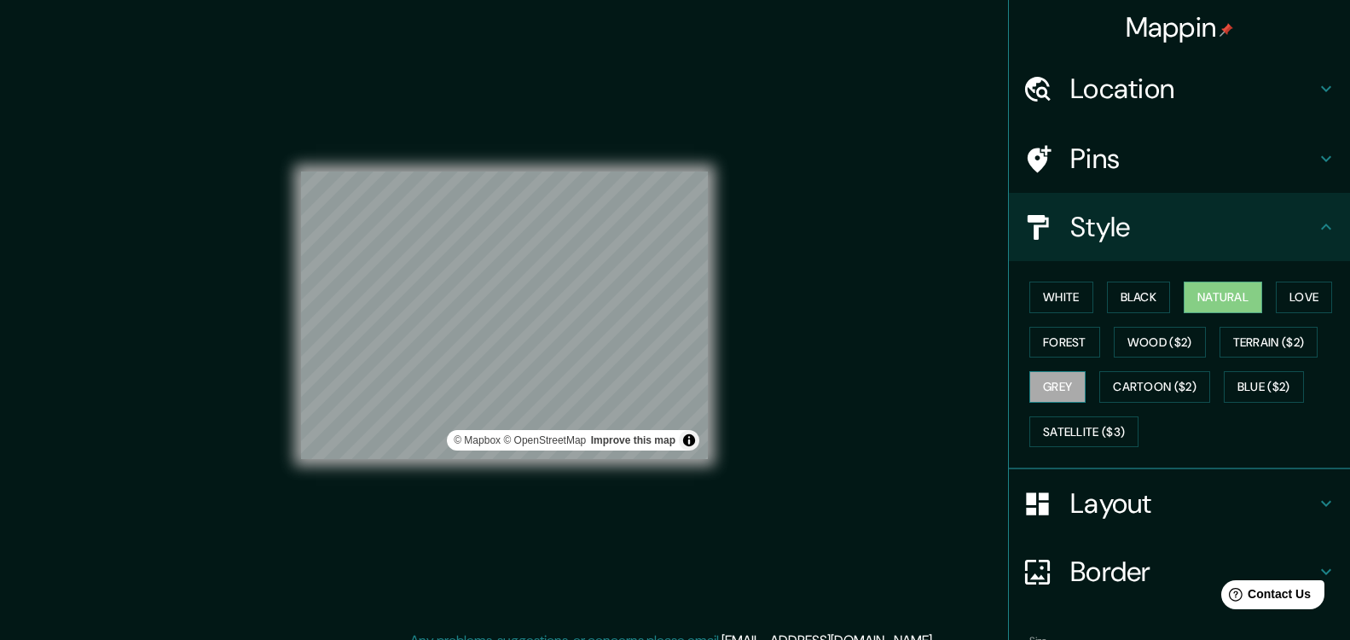
click at [1065, 385] on button "Grey" at bounding box center [1057, 387] width 56 height 32
click at [1137, 349] on button "Wood ($2)" at bounding box center [1160, 343] width 92 height 32
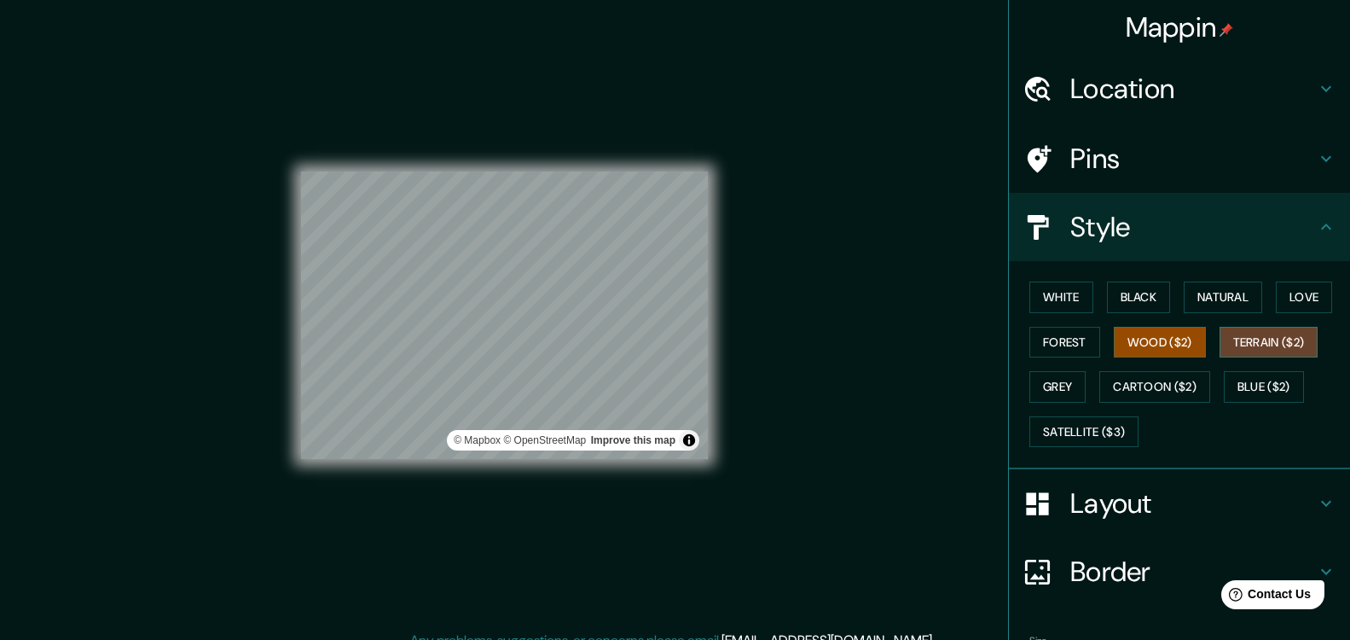
click at [1257, 342] on button "Terrain ($2)" at bounding box center [1268, 343] width 99 height 32
click at [1118, 432] on button "Satellite ($3)" at bounding box center [1083, 432] width 109 height 32
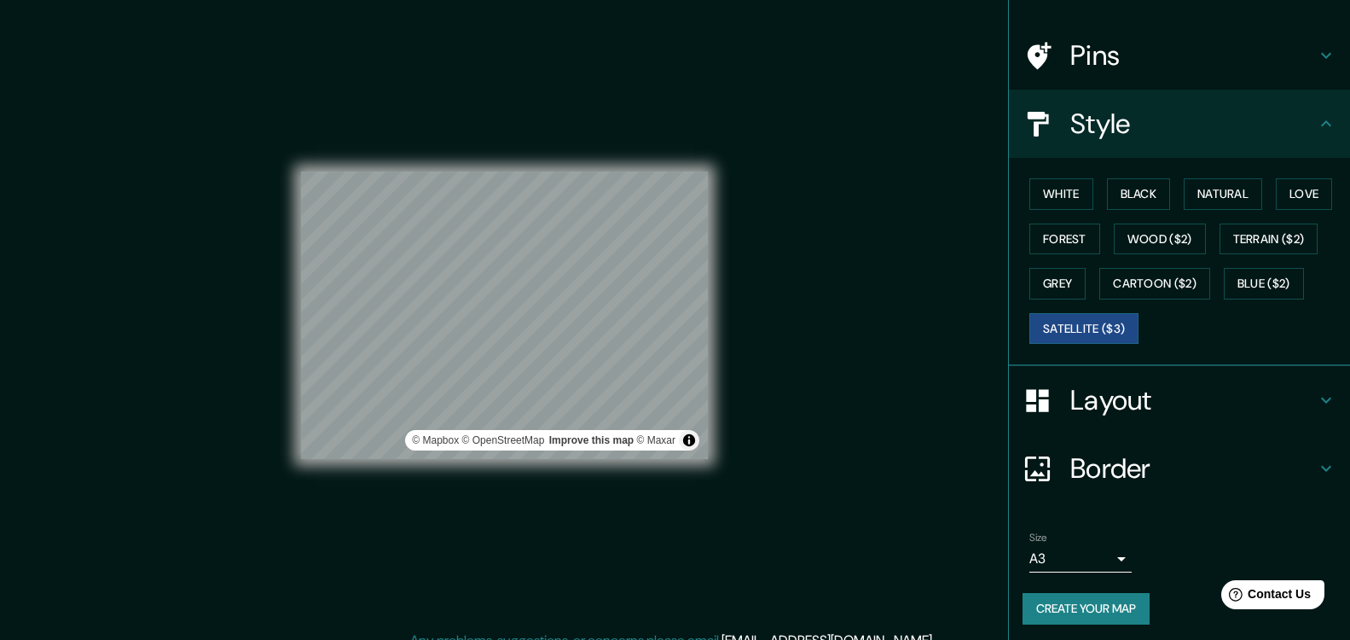
scroll to position [108, 0]
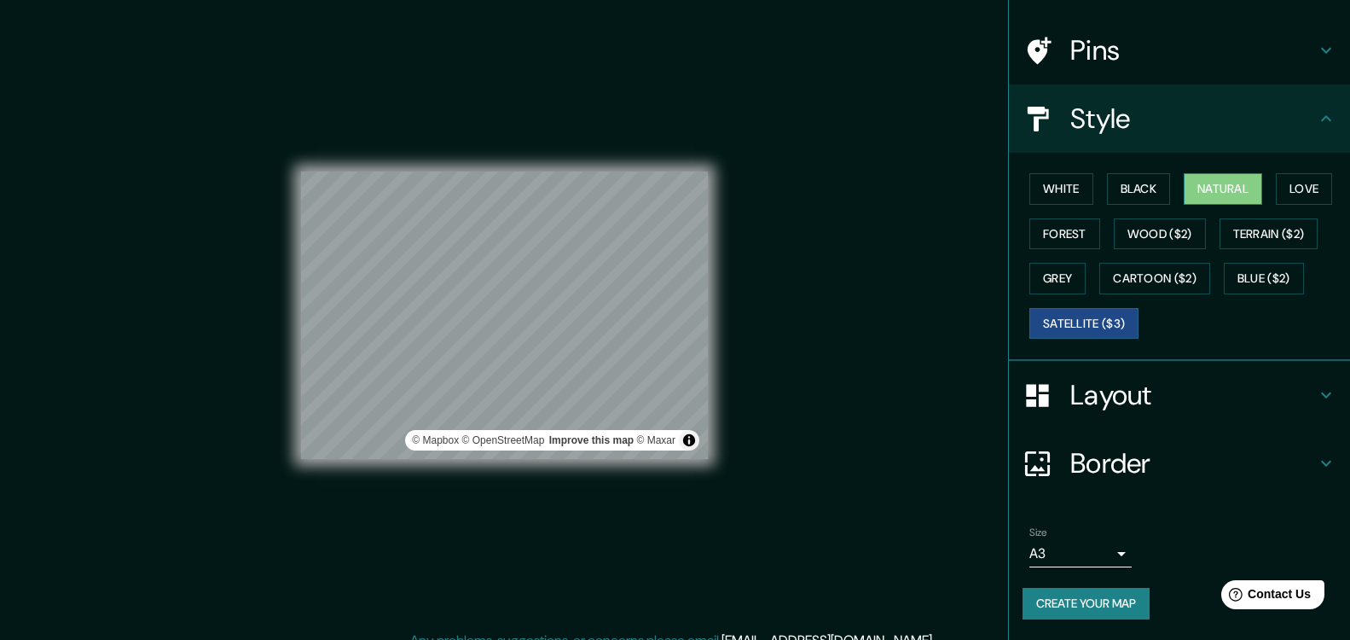
click at [1185, 199] on button "Natural" at bounding box center [1223, 189] width 78 height 32
click at [1090, 607] on button "Create your map" at bounding box center [1085, 604] width 127 height 32
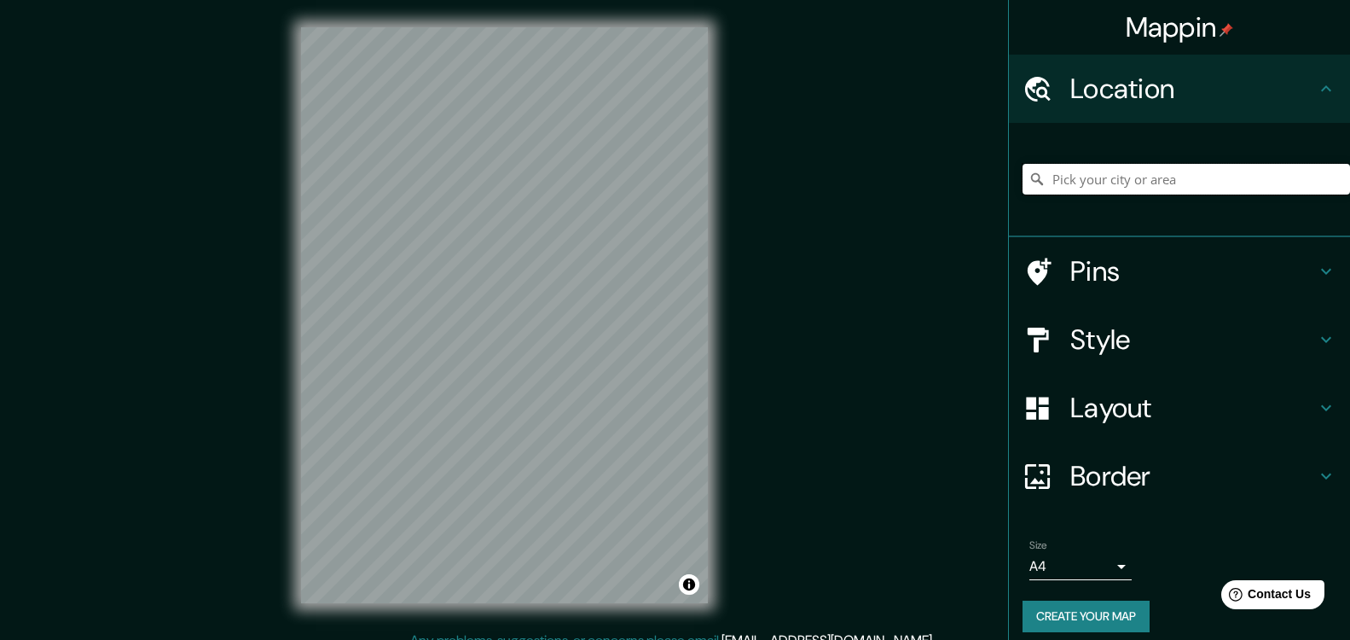
click at [1071, 186] on input "Pick your city or area" at bounding box center [1185, 179] width 327 height 31
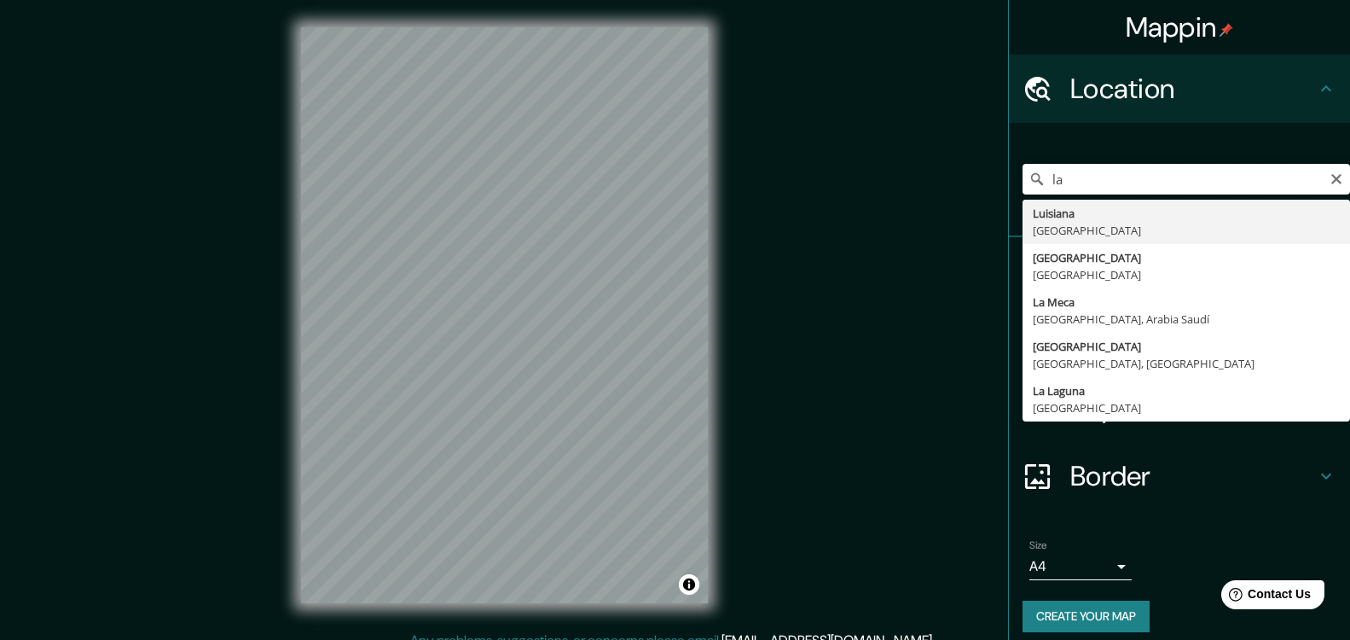
type input "l"
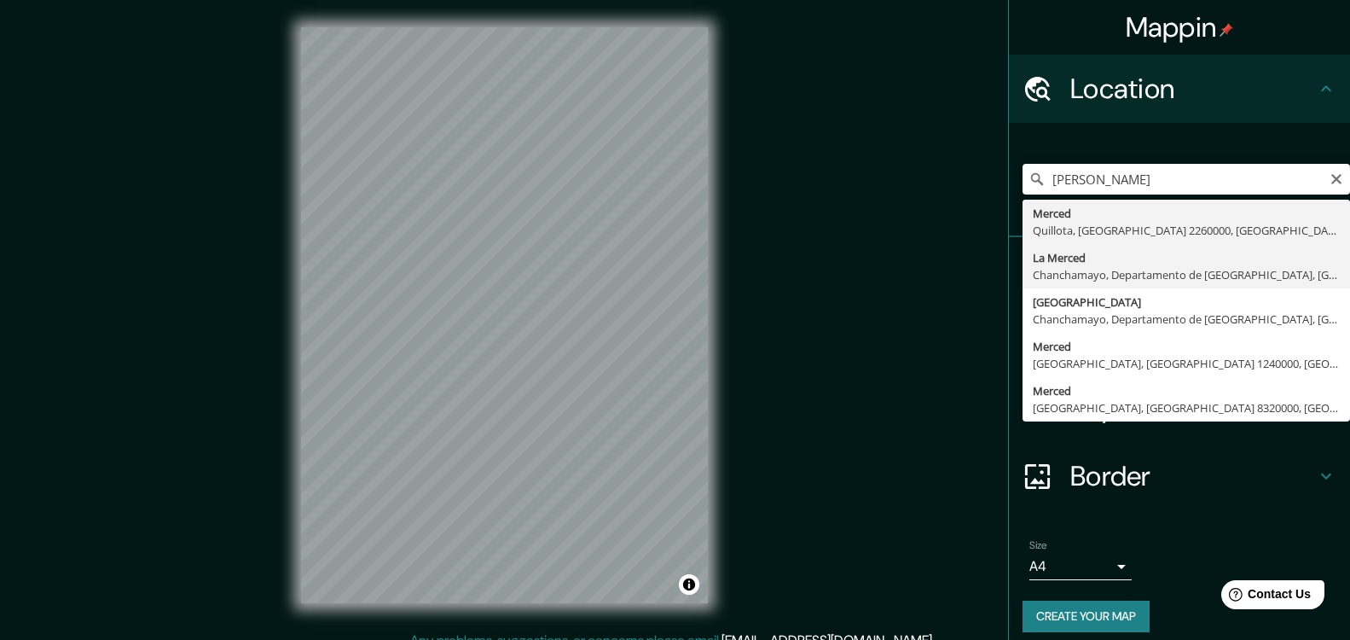
type input "La Merced, [GEOGRAPHIC_DATA], [GEOGRAPHIC_DATA], [GEOGRAPHIC_DATA]"
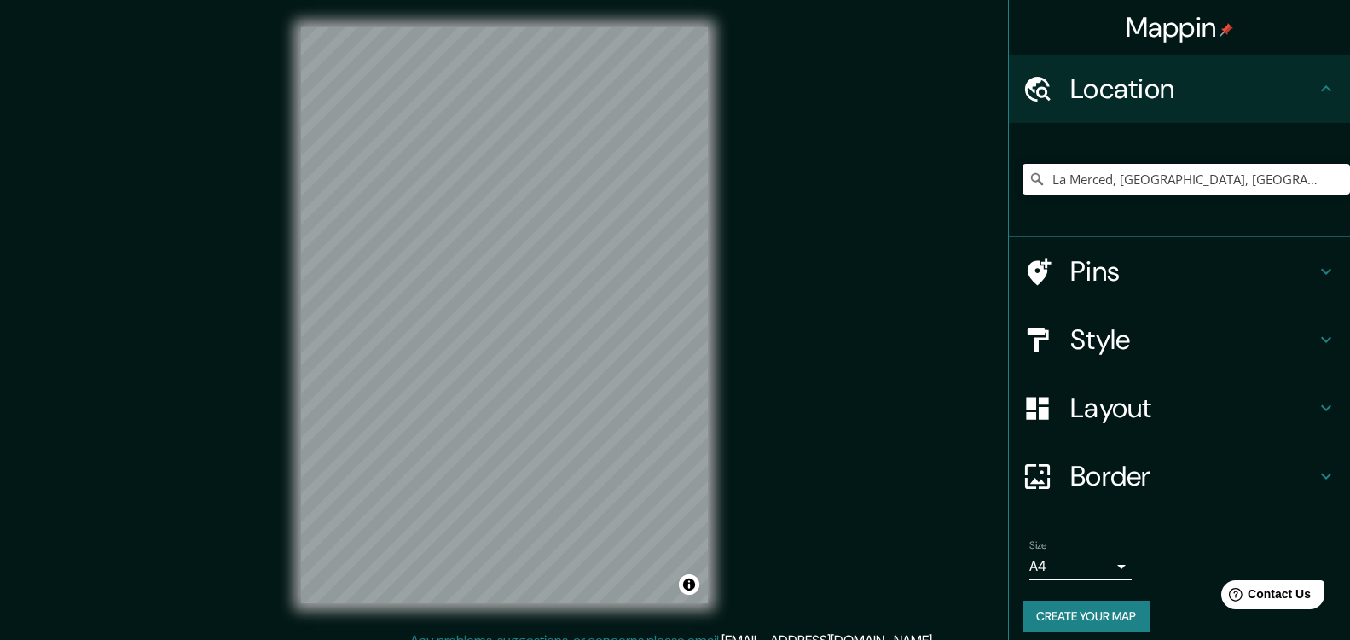
click at [1130, 415] on h4 "Layout" at bounding box center [1193, 408] width 246 height 34
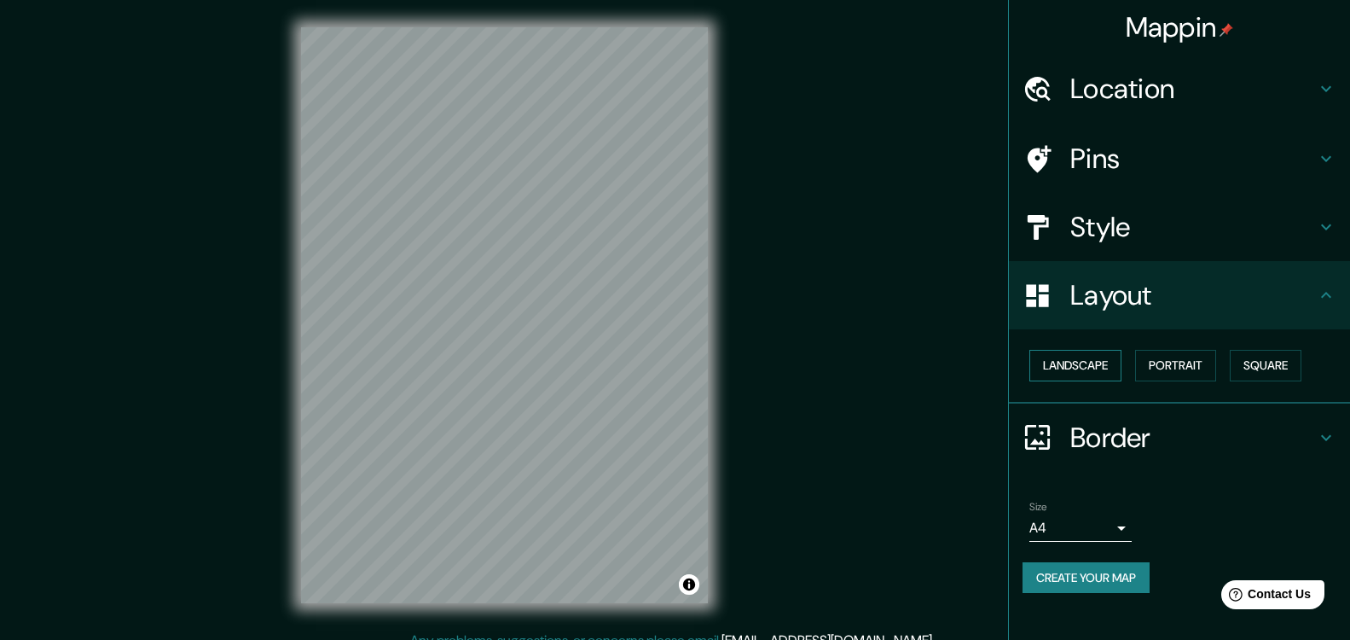
click at [1101, 372] on button "Landscape" at bounding box center [1075, 366] width 92 height 32
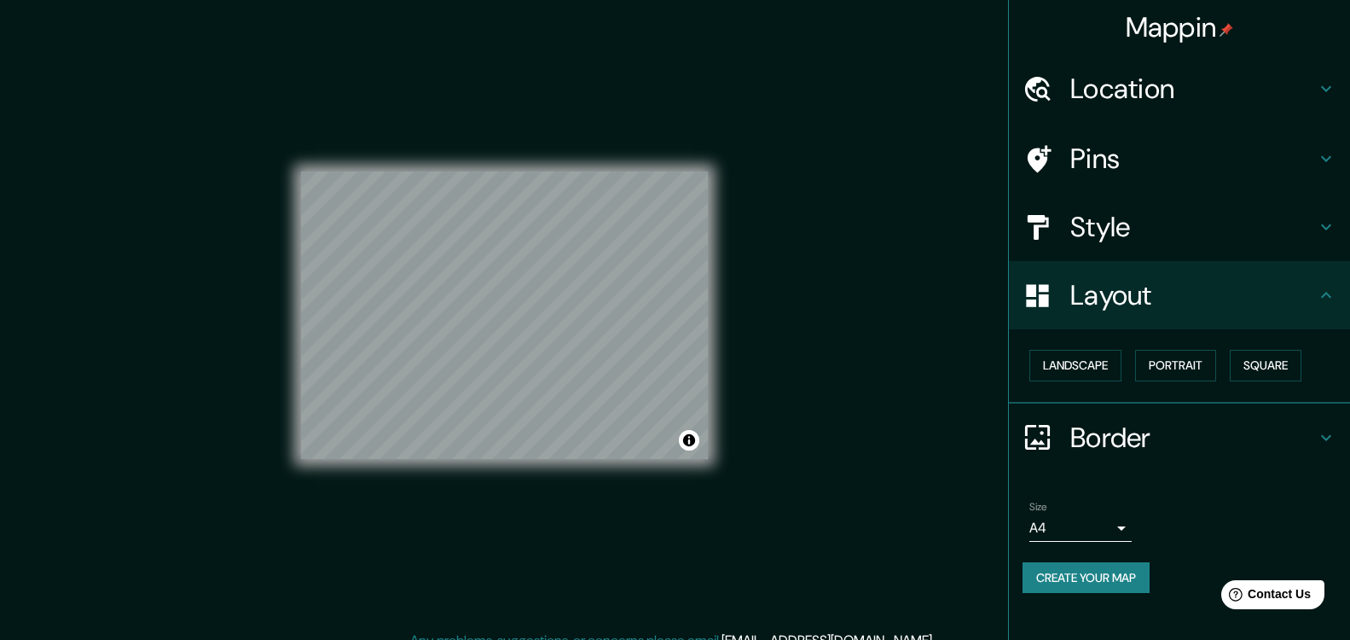
click at [1126, 255] on div "Style" at bounding box center [1179, 227] width 341 height 68
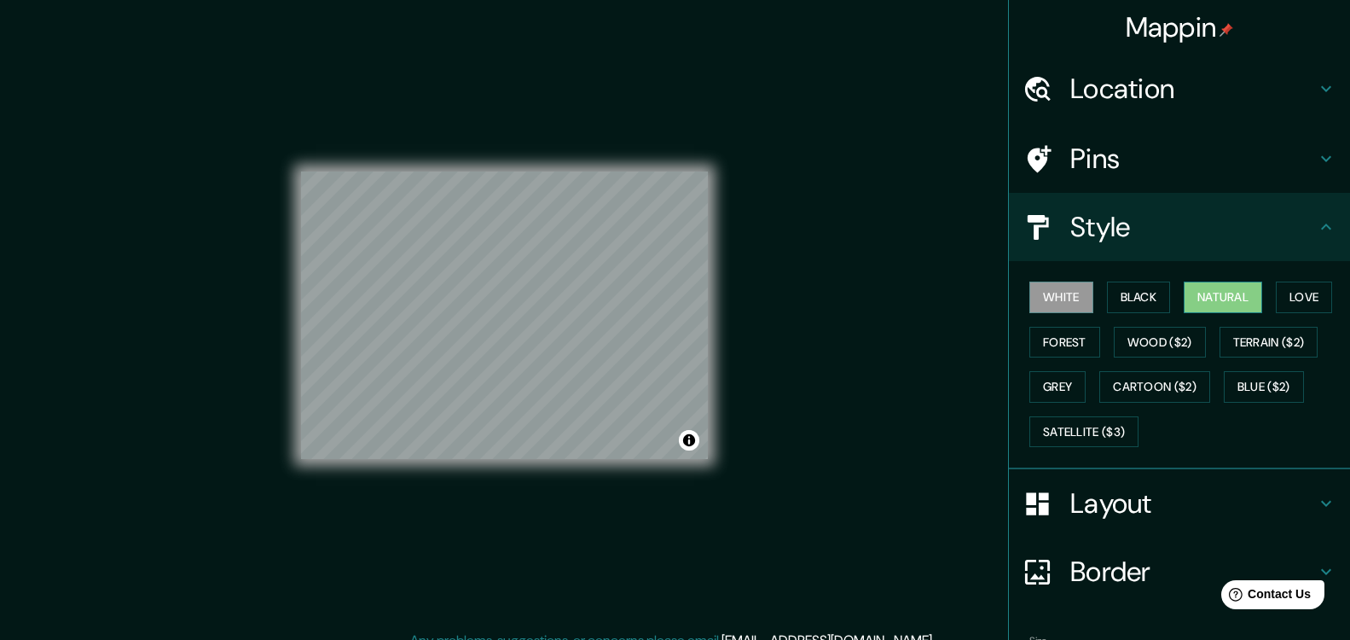
click at [1209, 291] on button "Natural" at bounding box center [1223, 297] width 78 height 32
click at [1147, 184] on div "Pins" at bounding box center [1179, 158] width 341 height 68
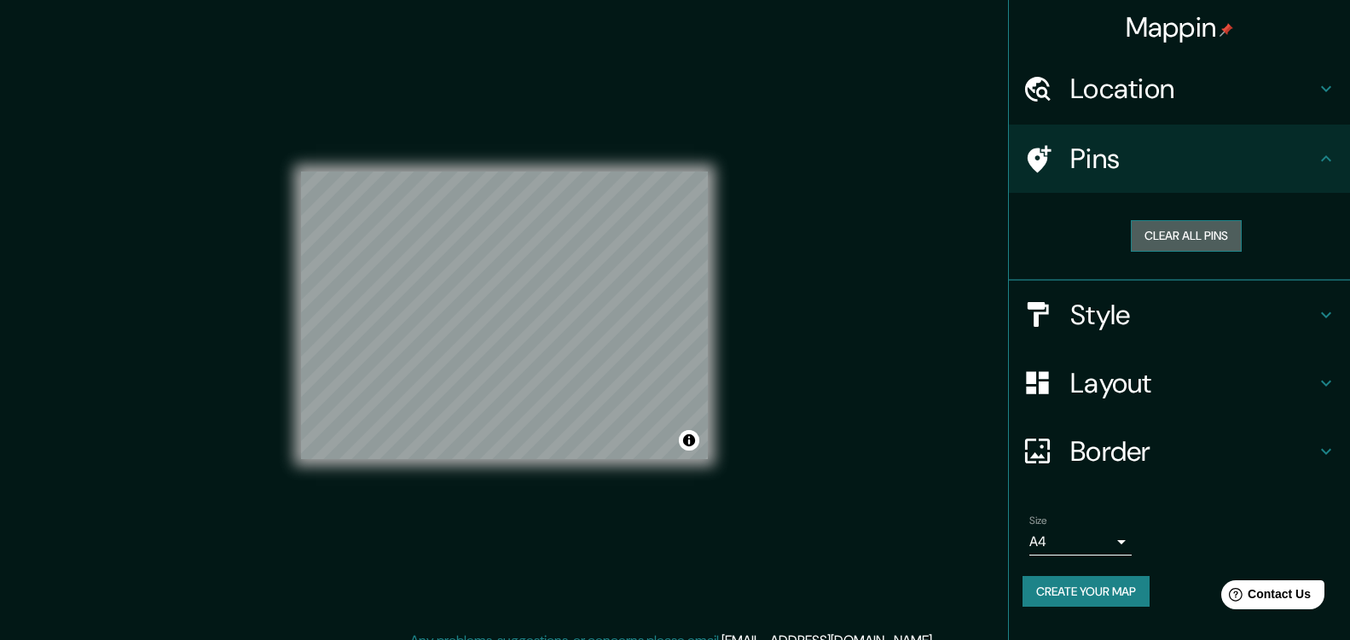
click at [1192, 234] on button "Clear all pins" at bounding box center [1186, 236] width 111 height 32
click at [1201, 240] on button "Clear all pins" at bounding box center [1186, 236] width 111 height 32
click at [1178, 110] on div "Location" at bounding box center [1179, 89] width 341 height 68
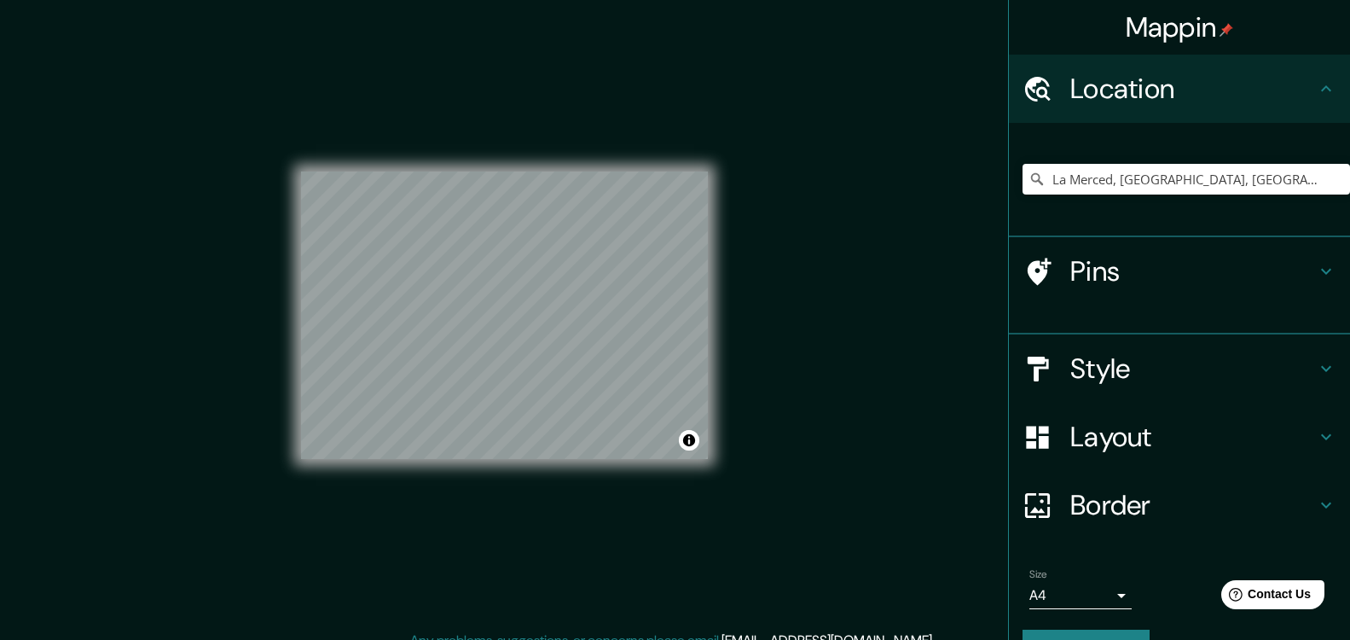
click at [1183, 103] on h4 "Location" at bounding box center [1193, 89] width 246 height 34
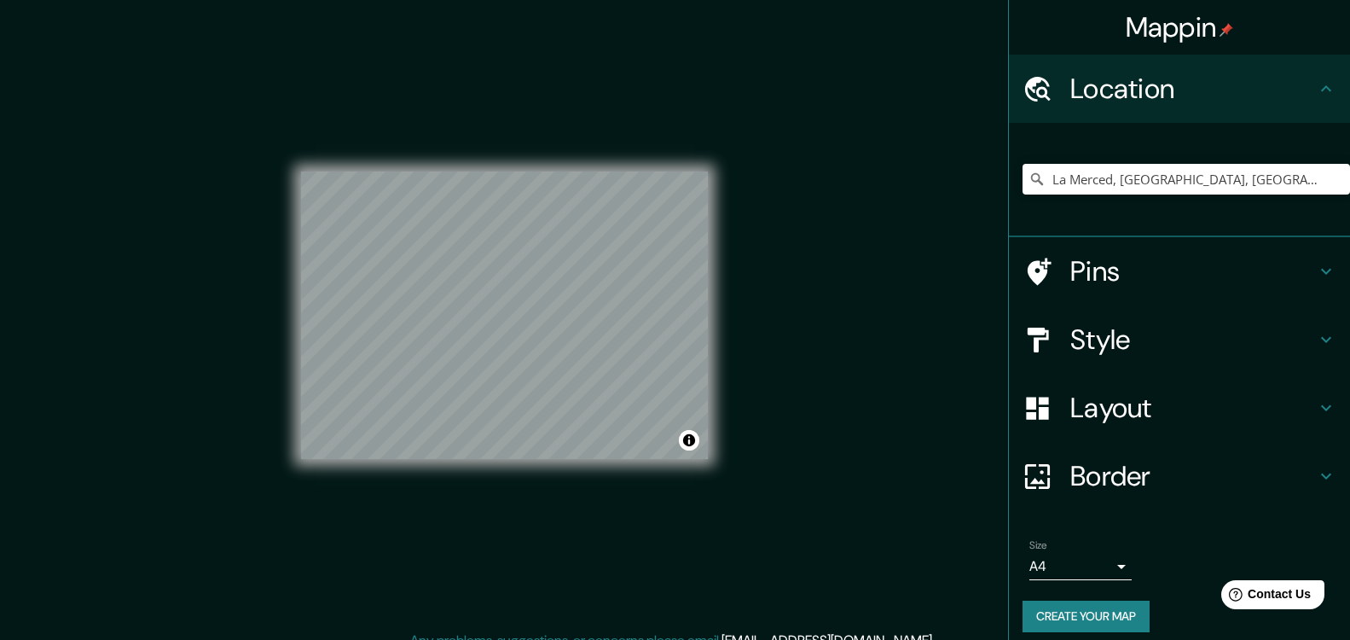
click at [1161, 373] on div "Layout" at bounding box center [1179, 407] width 341 height 68
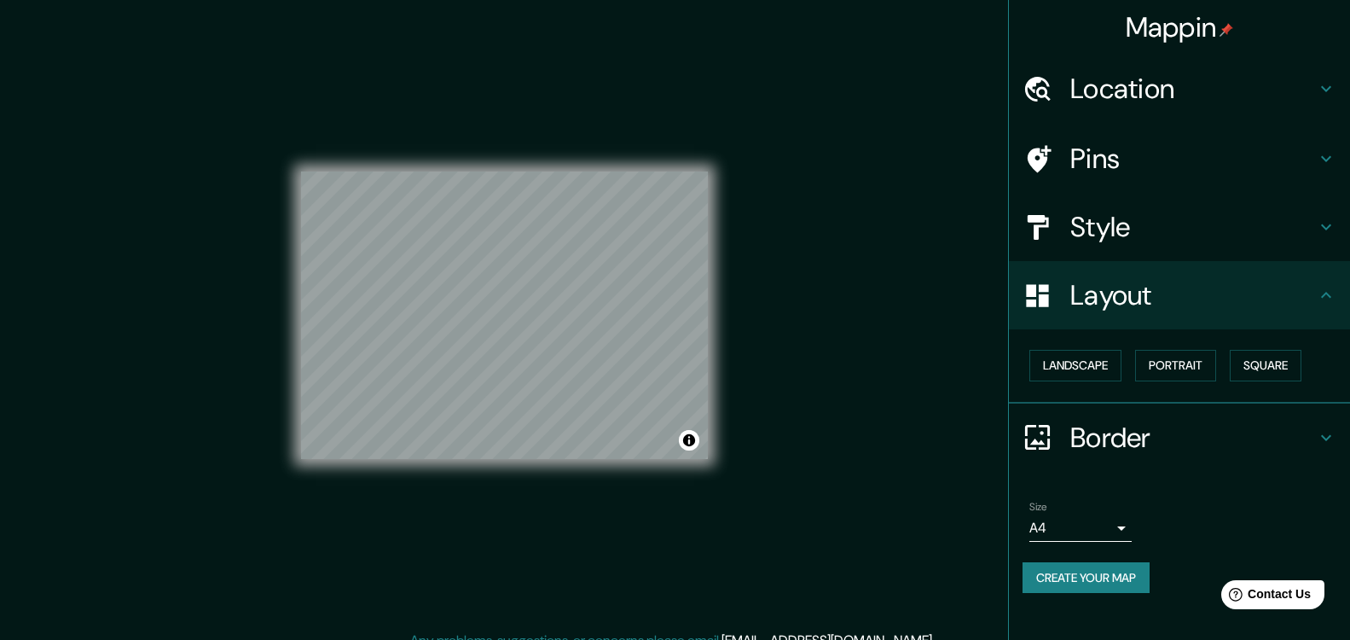
click at [1128, 435] on h4 "Border" at bounding box center [1193, 437] width 246 height 34
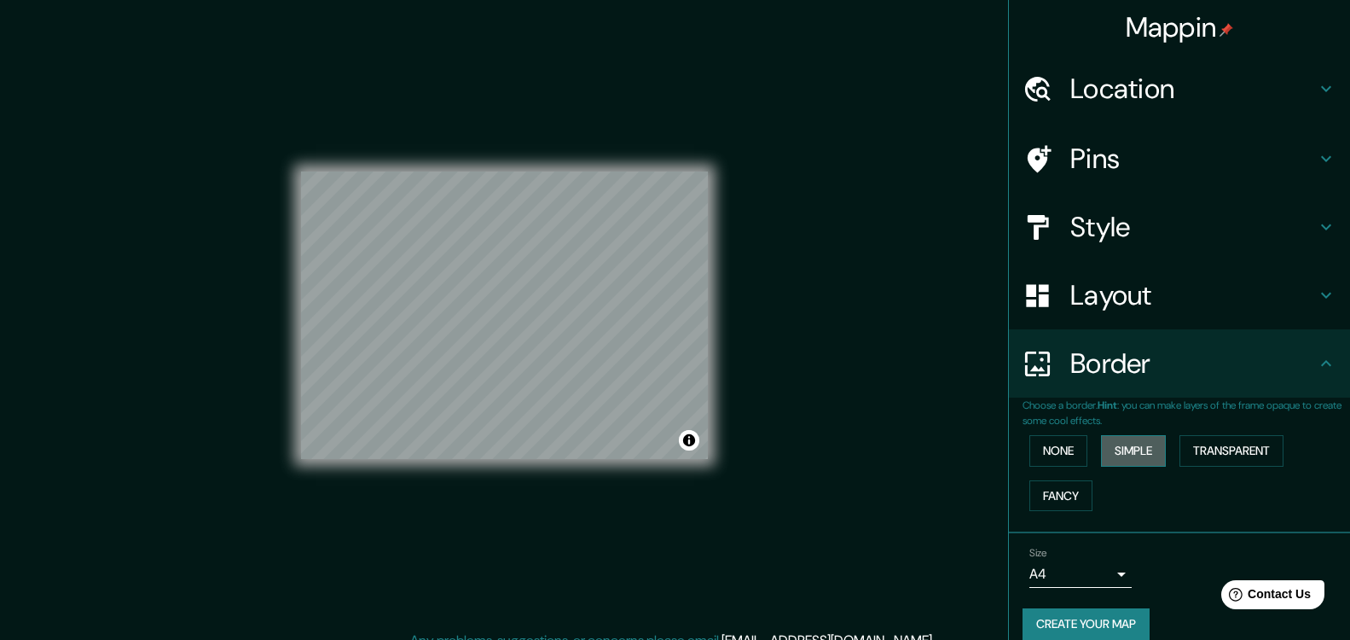
click at [1117, 460] on button "Simple" at bounding box center [1133, 451] width 65 height 32
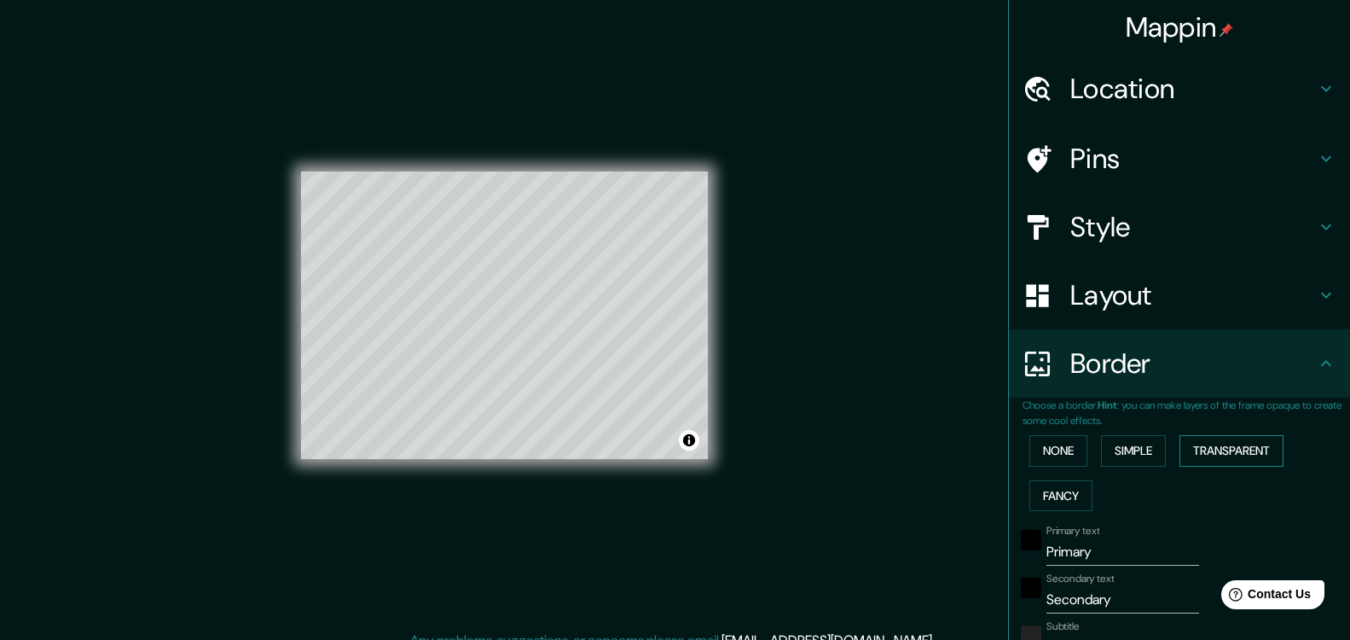
click at [1190, 439] on button "Transparent" at bounding box center [1231, 451] width 104 height 32
click at [1138, 444] on button "Simple" at bounding box center [1133, 451] width 65 height 32
click at [1068, 449] on button "None" at bounding box center [1058, 451] width 58 height 32
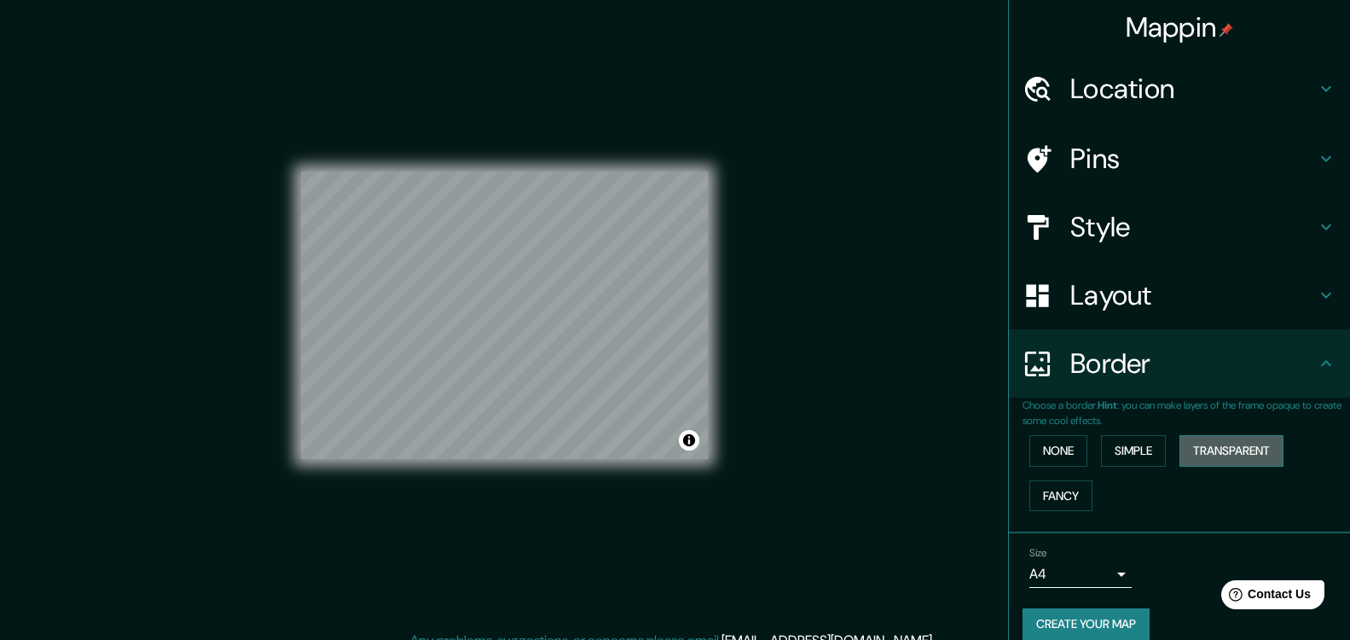
click at [1238, 449] on button "Transparent" at bounding box center [1231, 451] width 104 height 32
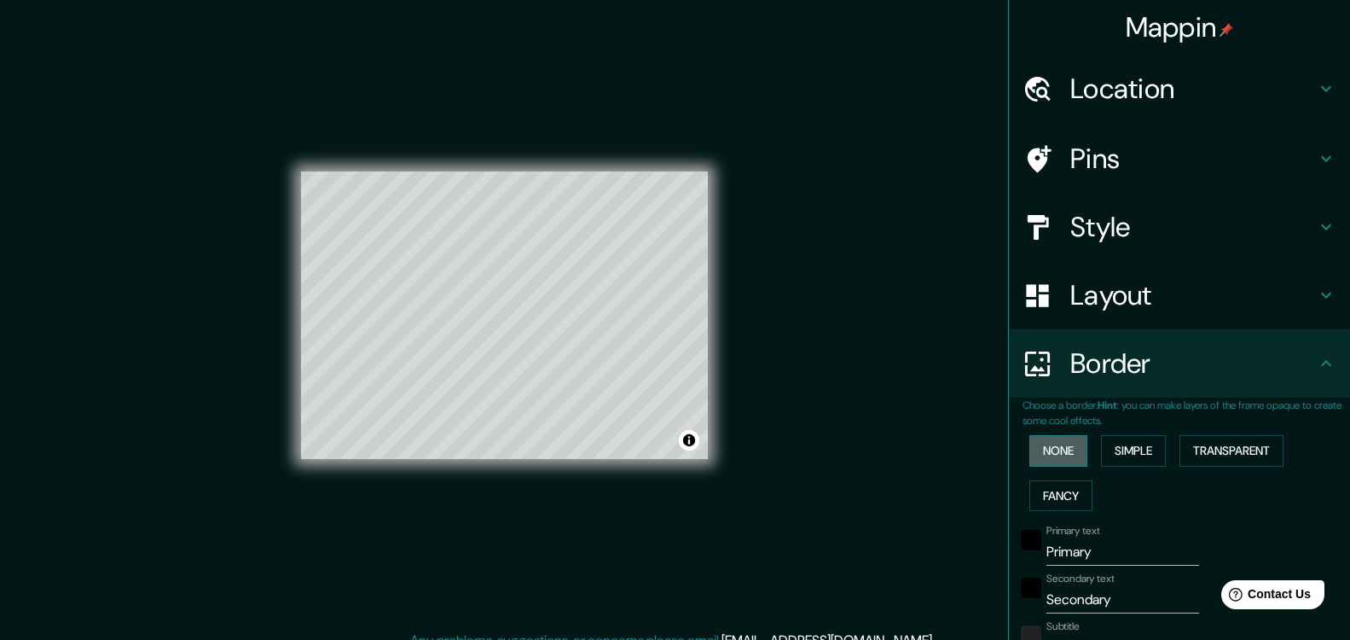
click at [1066, 458] on button "None" at bounding box center [1058, 451] width 58 height 32
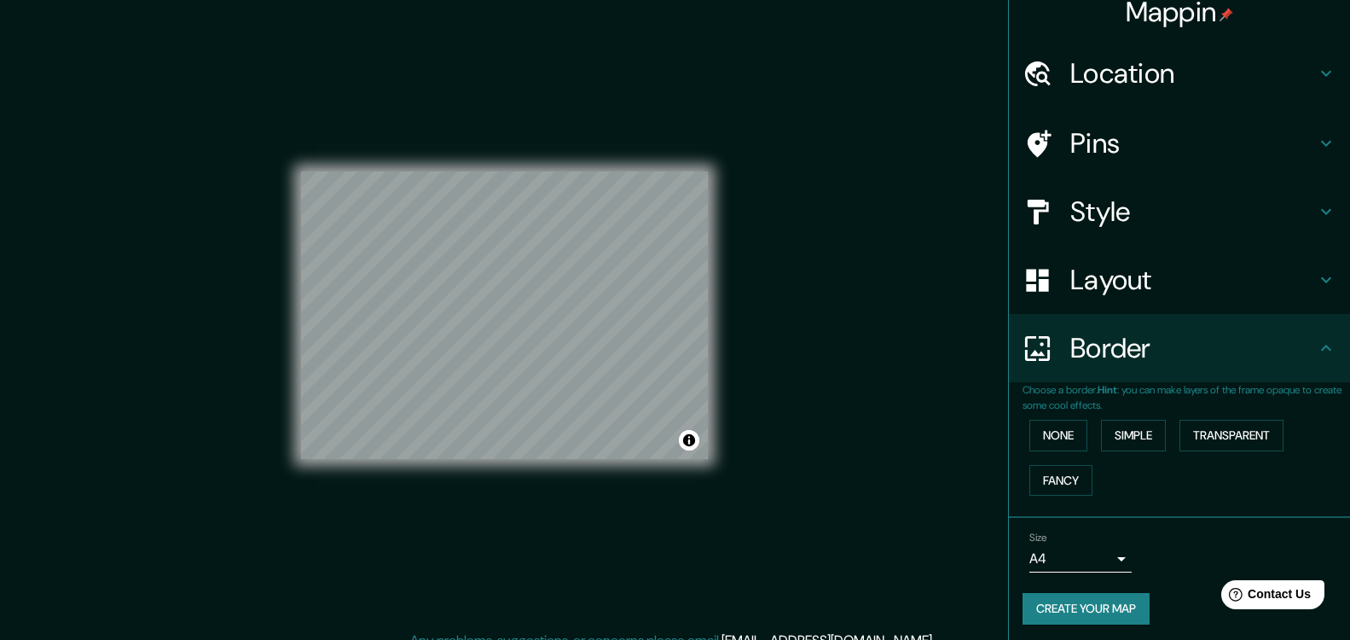
scroll to position [20, 0]
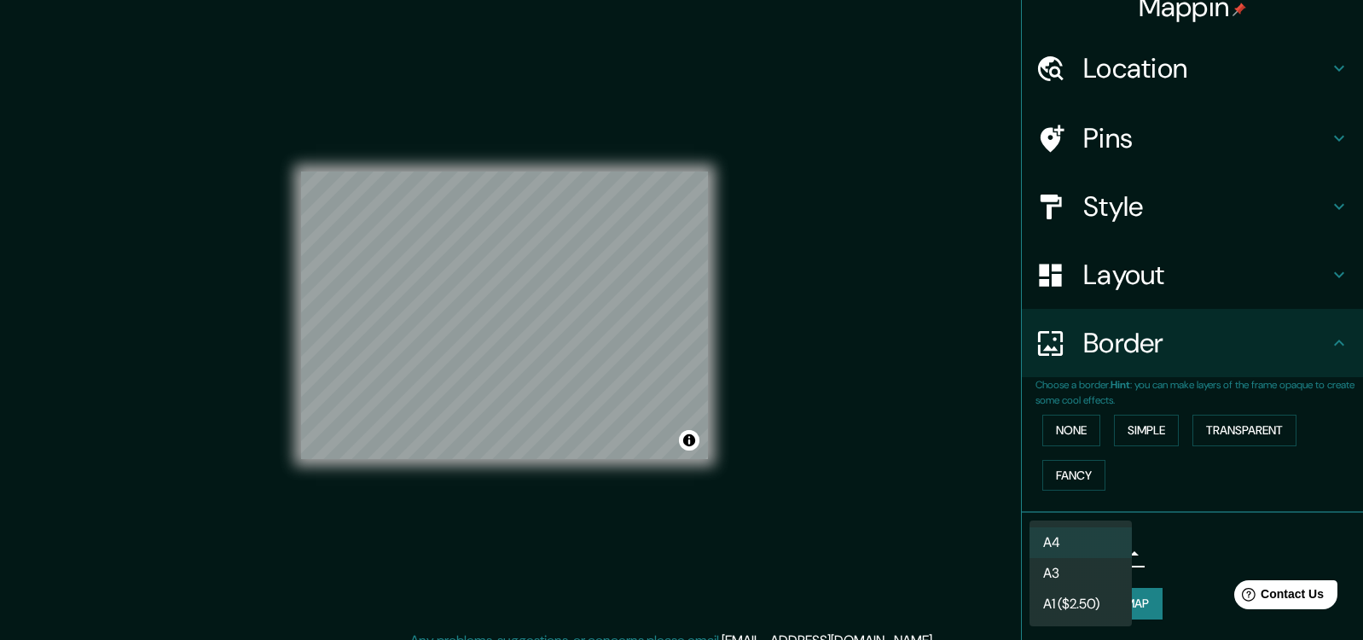
click at [1095, 555] on body "Mappin Location [GEOGRAPHIC_DATA], [GEOGRAPHIC_DATA], [GEOGRAPHIC_DATA], [GEOGR…" at bounding box center [681, 320] width 1363 height 640
click at [1084, 573] on li "A3" at bounding box center [1080, 573] width 102 height 31
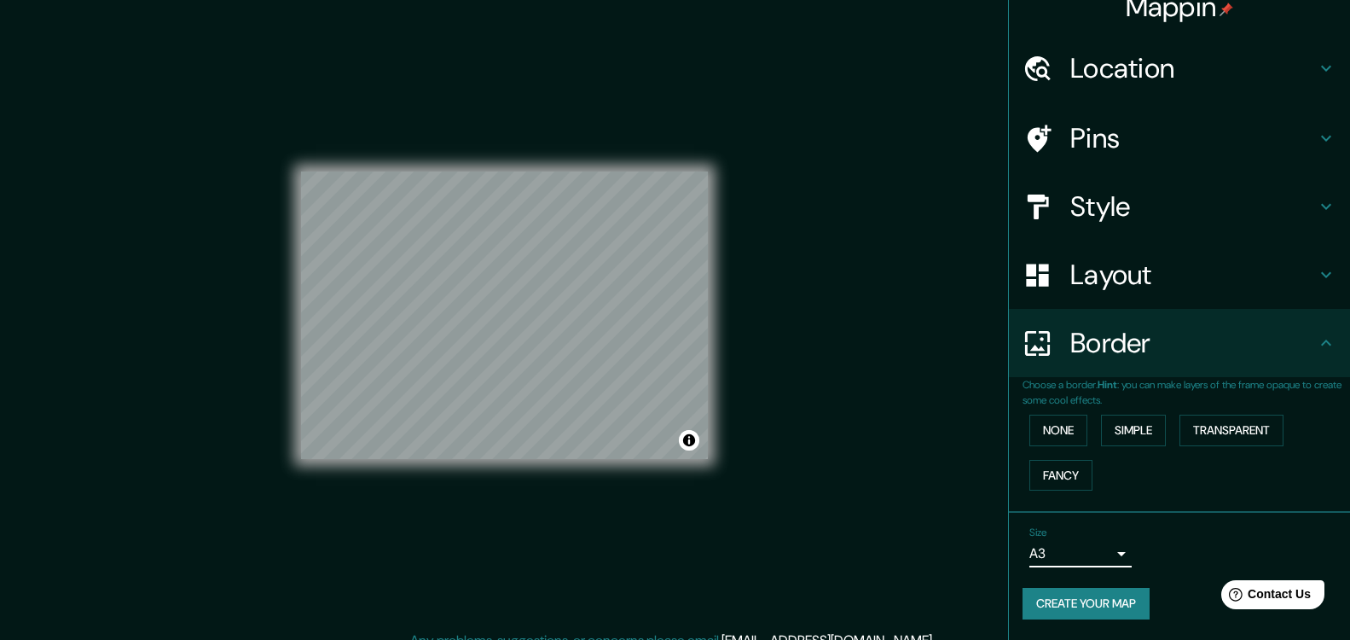
click at [1103, 611] on button "Create your map" at bounding box center [1085, 604] width 127 height 32
click at [1113, 600] on button "Create your map" at bounding box center [1085, 604] width 127 height 32
